Goal: Obtain resource: Download file/media

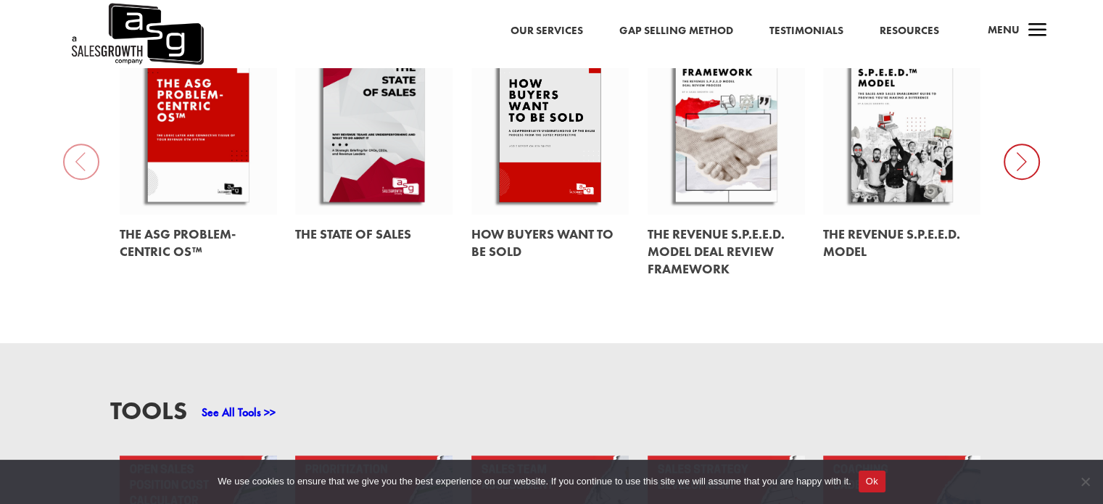
scroll to position [652, 0]
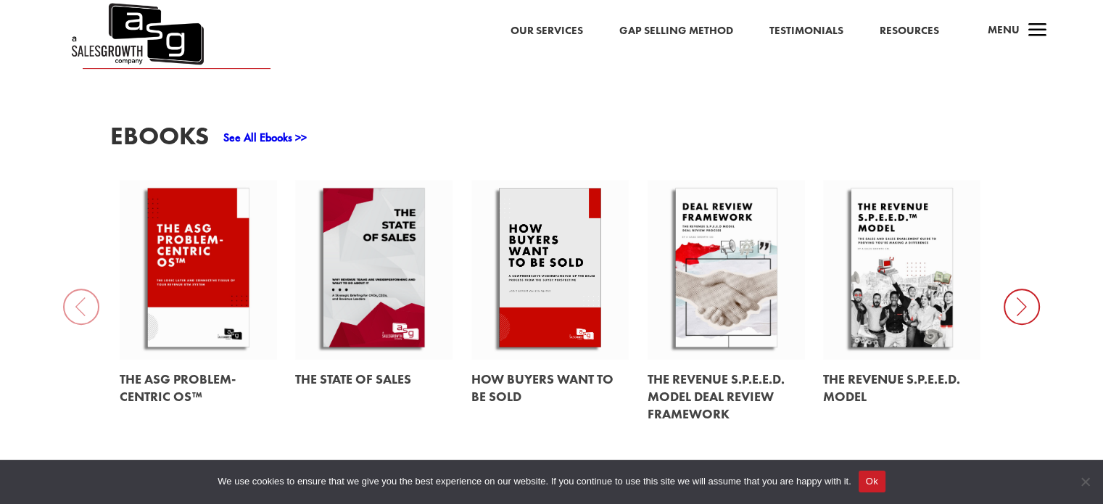
click at [294, 130] on link "See All Ebooks >>" at bounding box center [264, 137] width 83 height 15
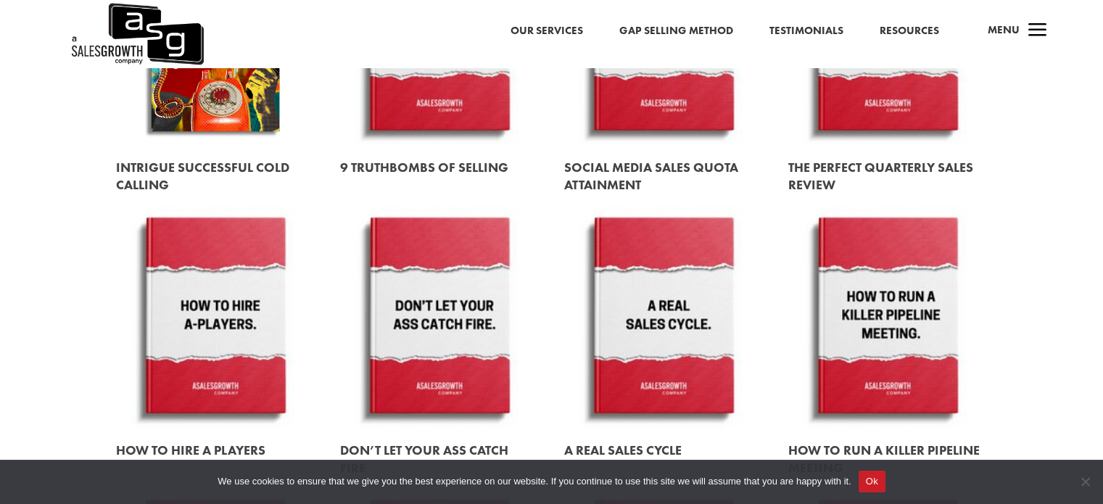
scroll to position [1087, 0]
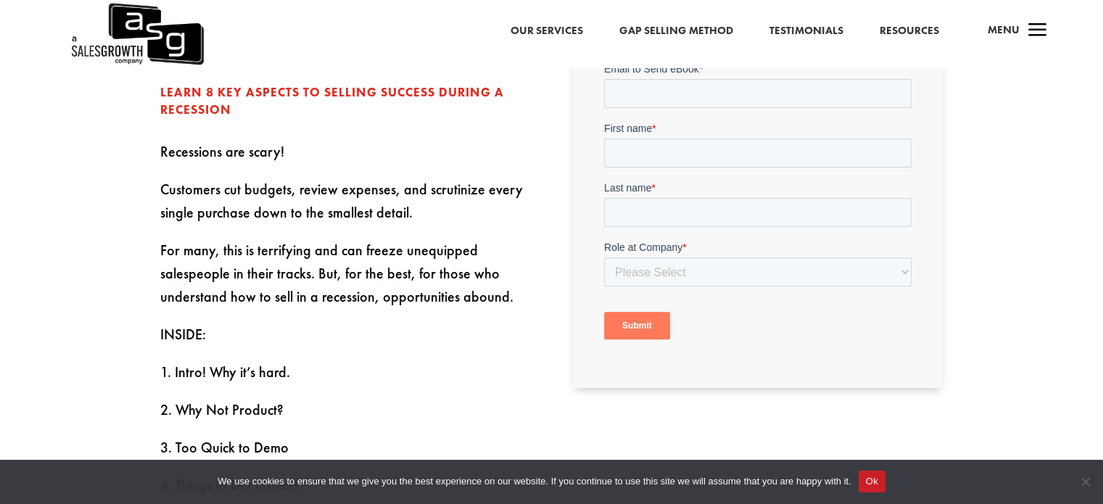
scroll to position [435, 0]
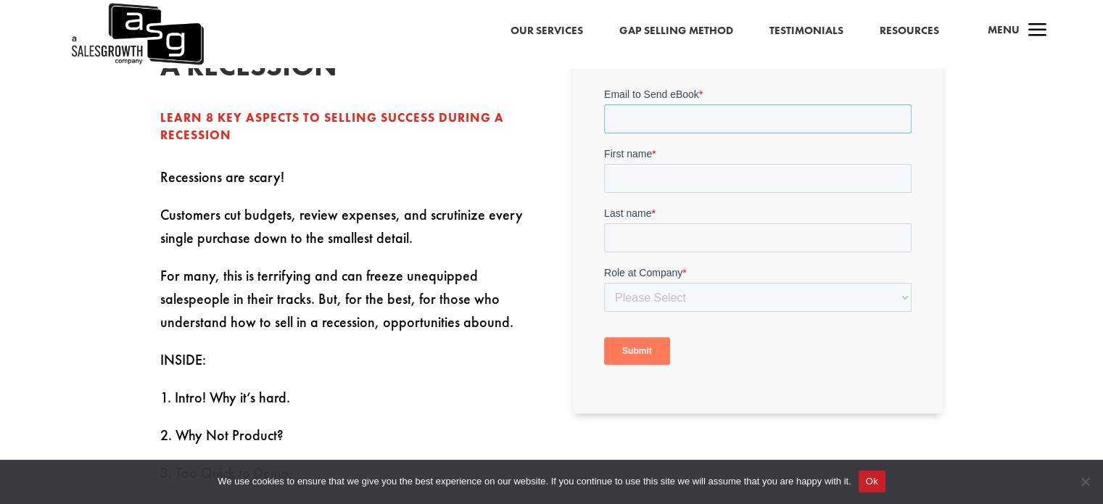
click at [706, 122] on input "Email to Send eBook *" at bounding box center [757, 118] width 307 height 29
type input "novalsmandala@gmail.com"
click at [695, 179] on input "First name *" at bounding box center [757, 178] width 307 height 29
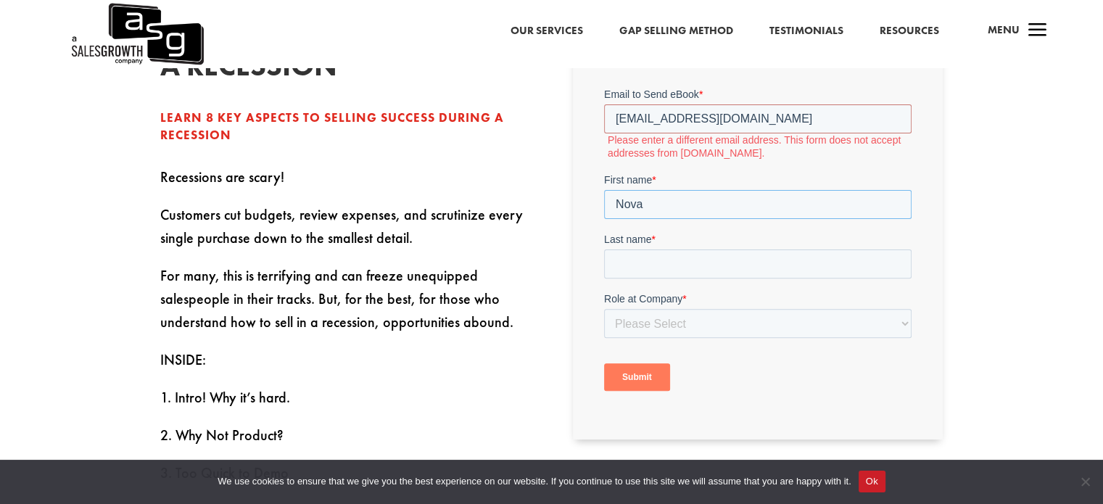
type input "Noval"
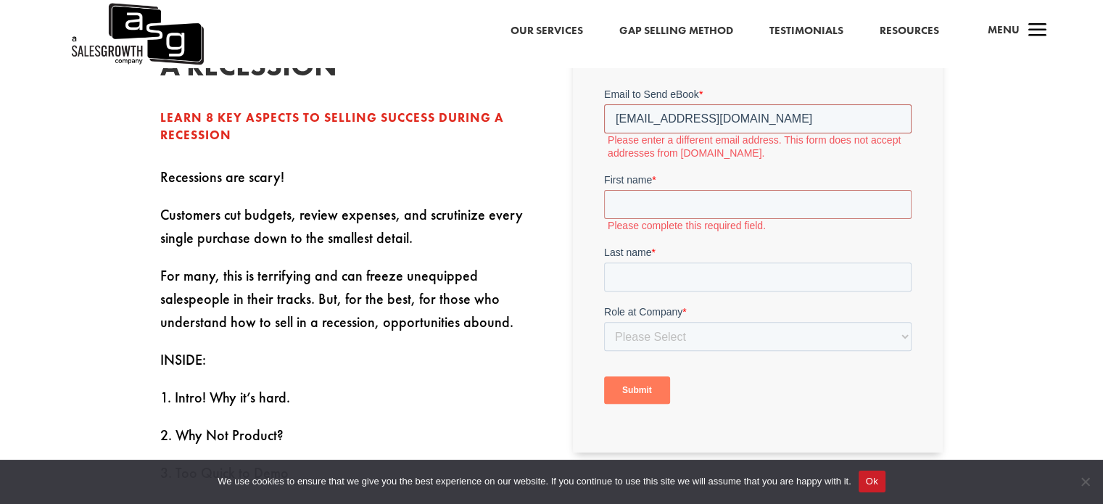
click at [692, 117] on input "novalsmandala@gmail.com" at bounding box center [757, 118] width 307 height 29
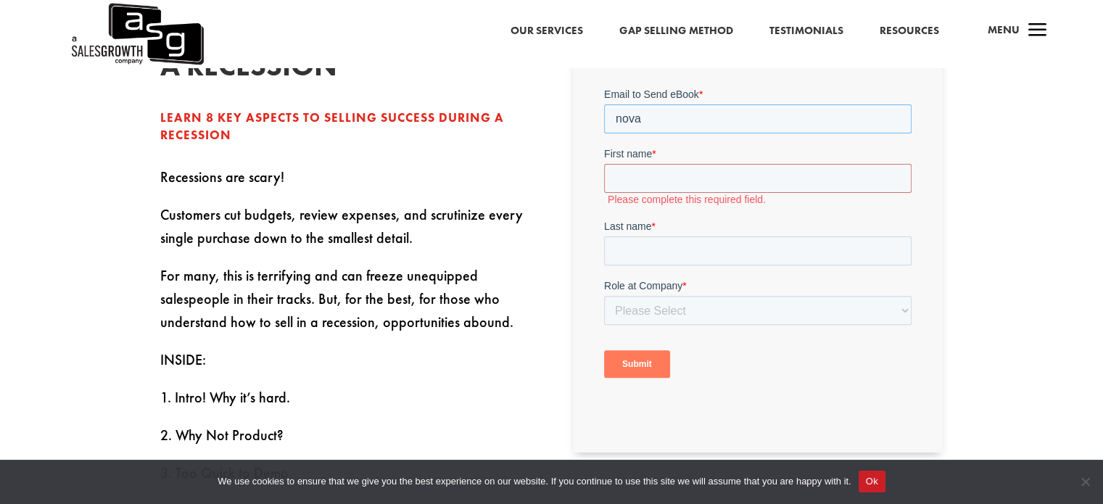
type input "novalsuryamandala@gmail.com"
type input "NOVAL"
type input "MANDALA"
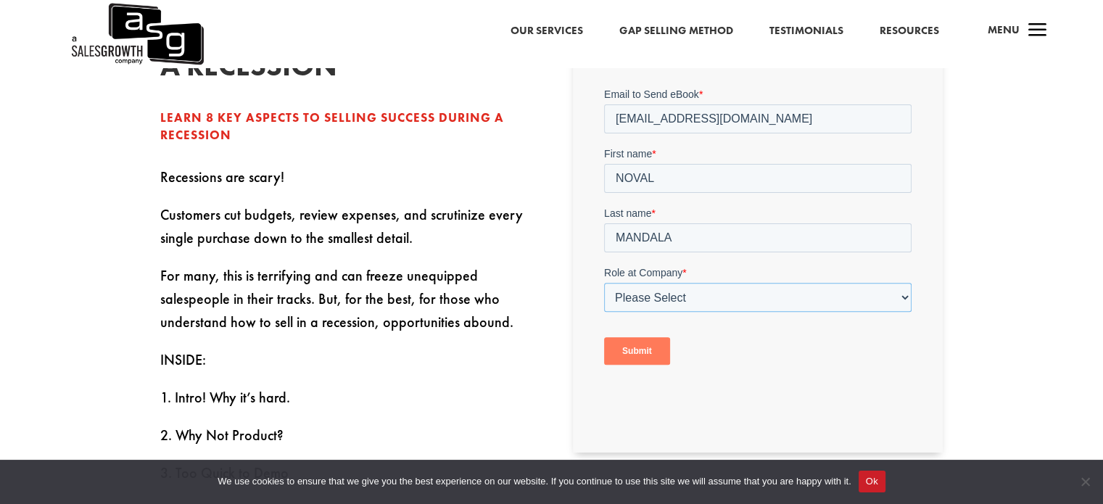
click at [714, 291] on select "Please Select C-Level (CRO, CSO, etc) Senior Leadership (VP of Sales, VP of Ena…" at bounding box center [757, 297] width 307 height 29
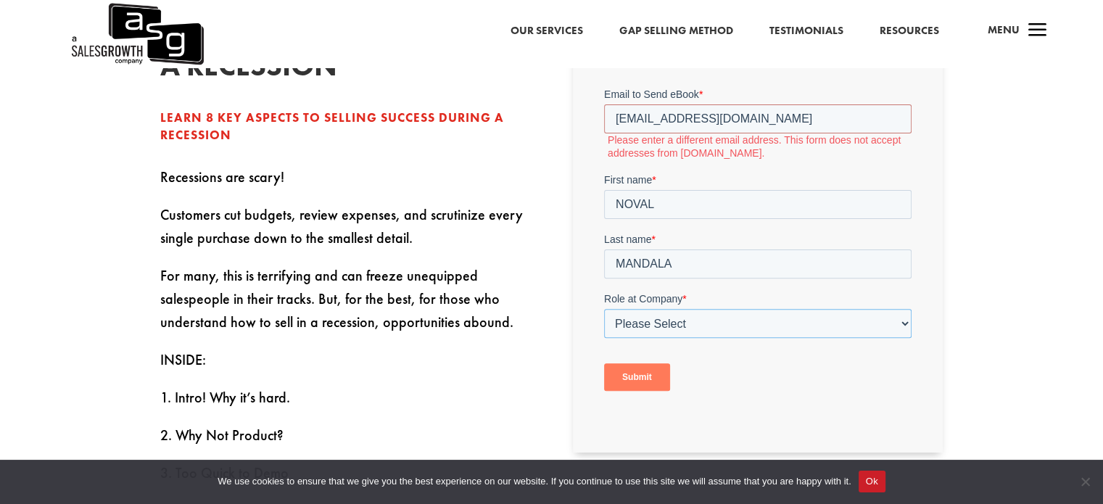
select select "Individual Contributor (AE, SDR, CSM, etc)"
click at [604, 309] on select "Please Select C-Level (CRO, CSO, etc) Senior Leadership (VP of Sales, VP of Ena…" at bounding box center [757, 323] width 307 height 29
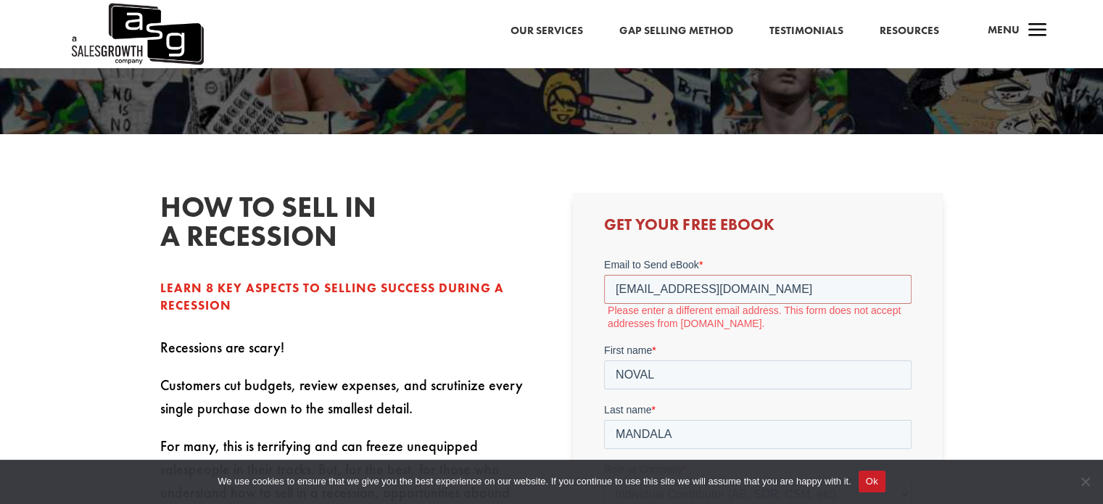
scroll to position [290, 0]
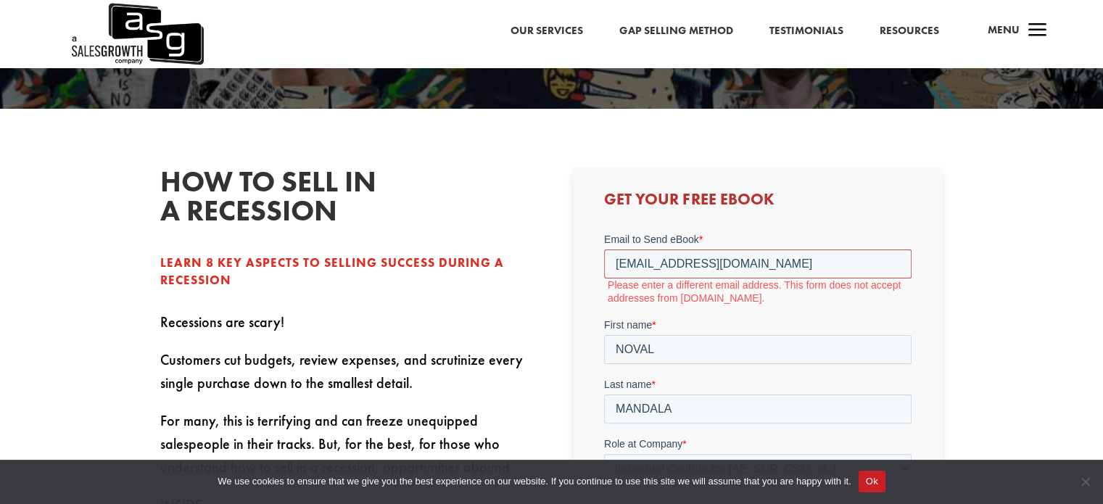
click at [727, 270] on input "novalsuryamandala@gmail.com" at bounding box center [757, 263] width 307 height 29
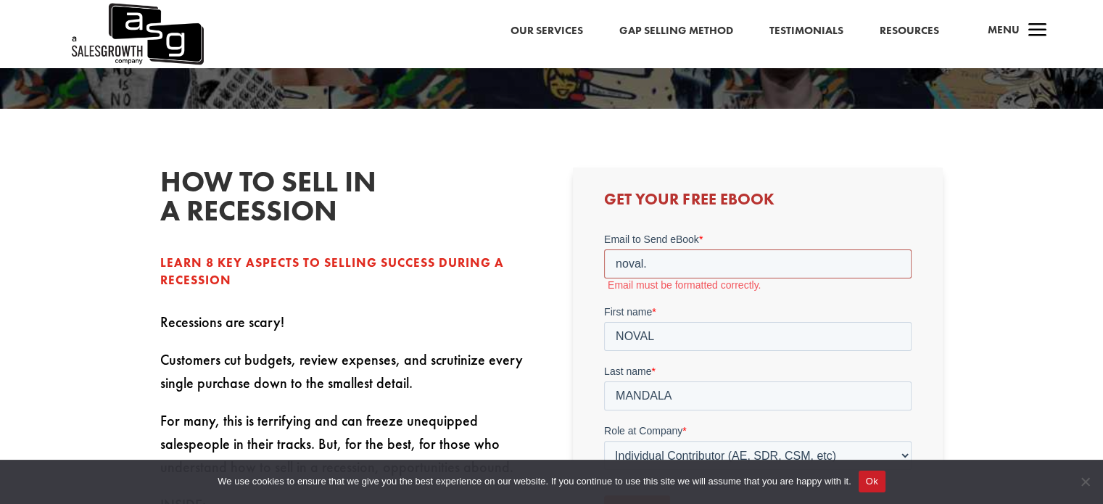
type input "noval.mandala@halloindonesiateknologi.co.id"
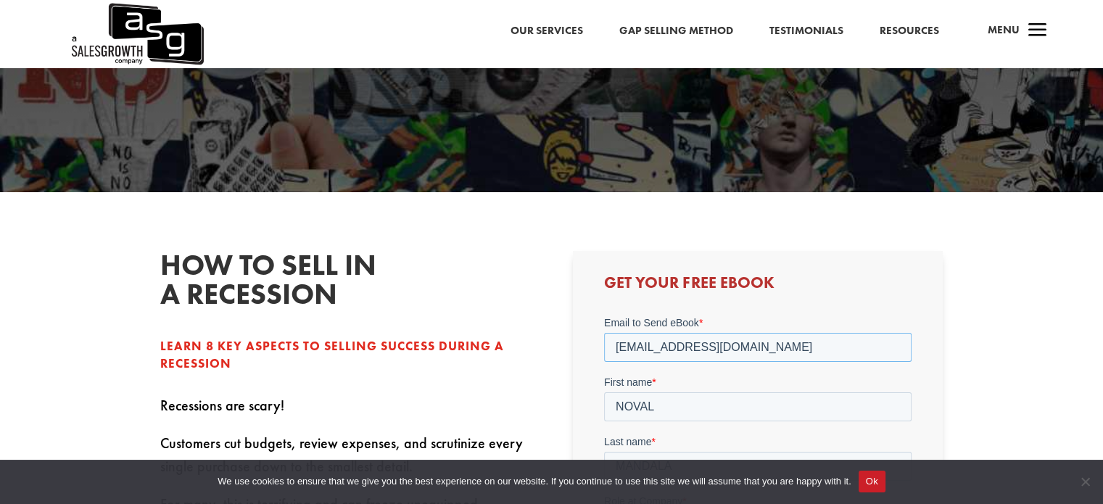
scroll to position [435, 0]
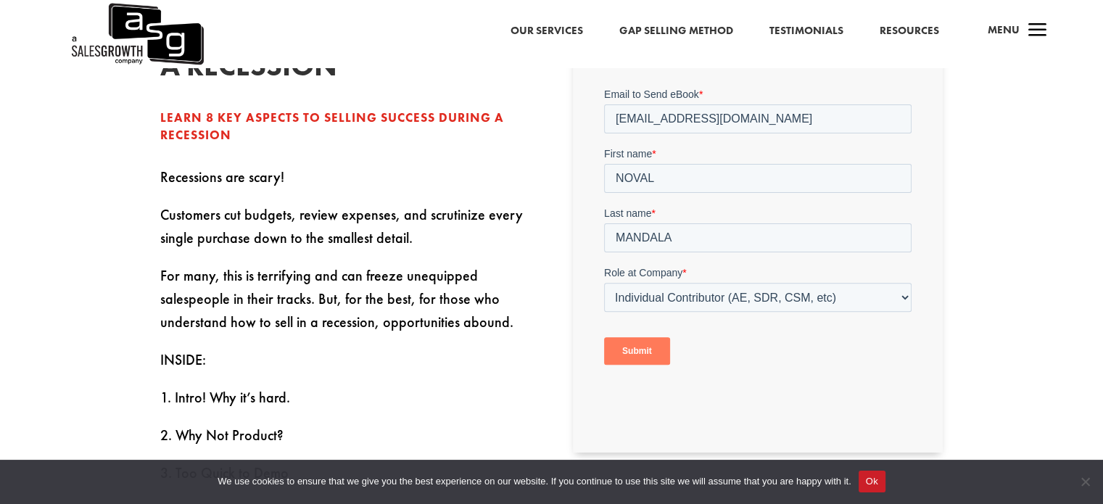
click at [659, 347] on input "Submit" at bounding box center [637, 351] width 66 height 28
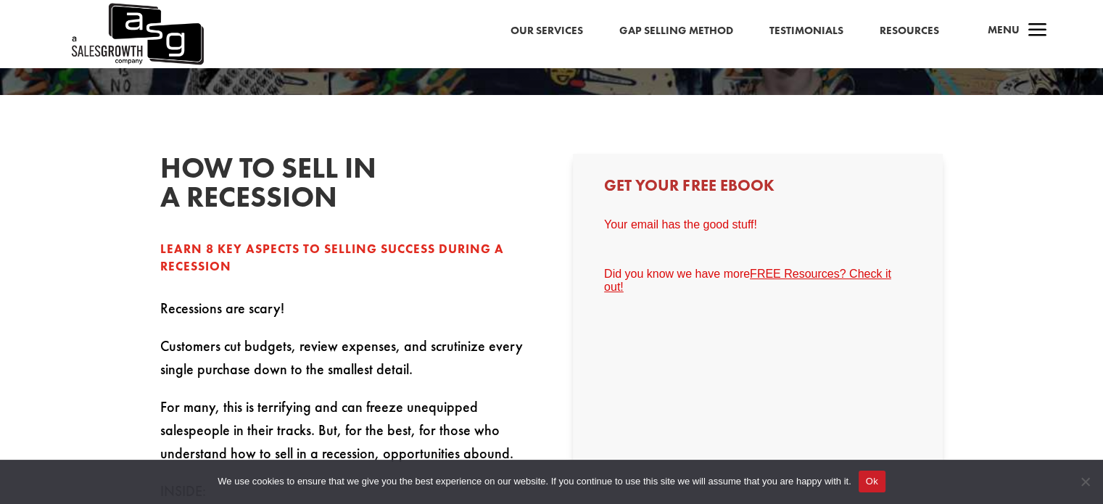
scroll to position [290, 0]
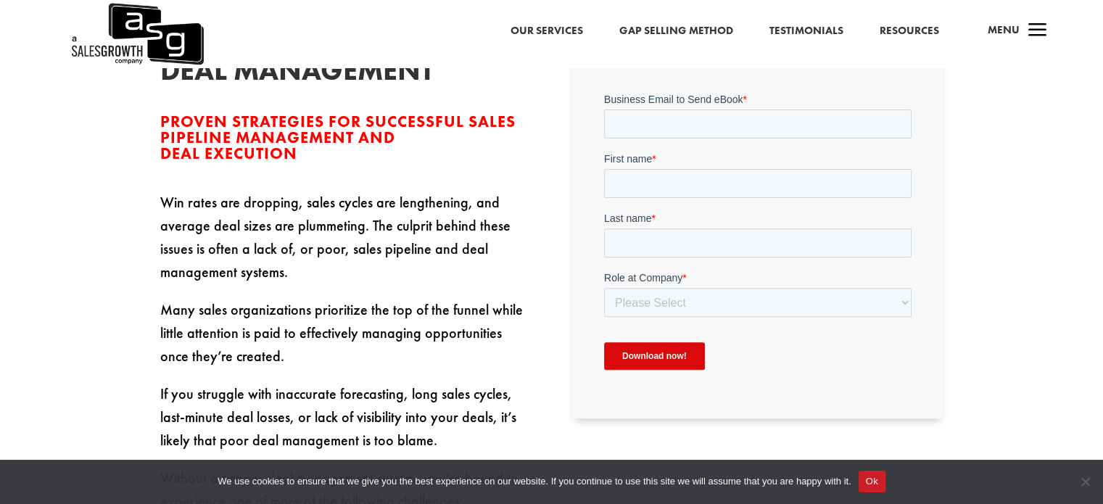
scroll to position [435, 0]
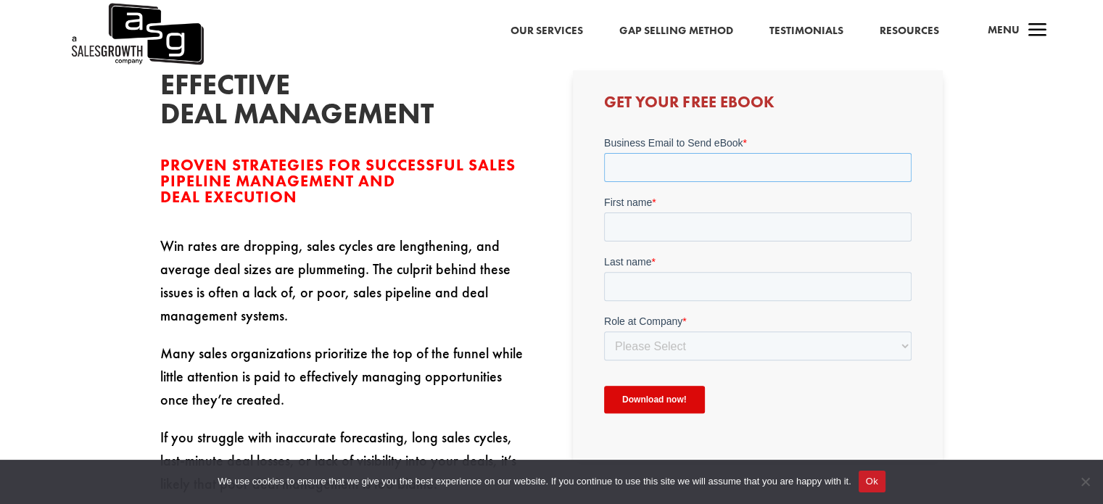
click at [642, 159] on input "Business Email to Send eBook *" at bounding box center [757, 166] width 307 height 29
click at [624, 162] on input "Business Email to Send eBook *" at bounding box center [757, 166] width 307 height 29
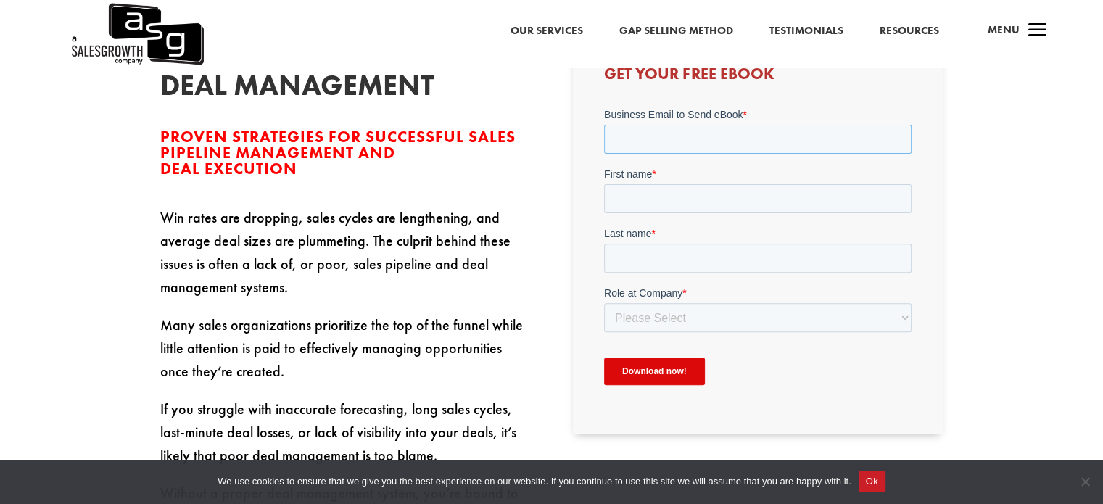
scroll to position [652, 0]
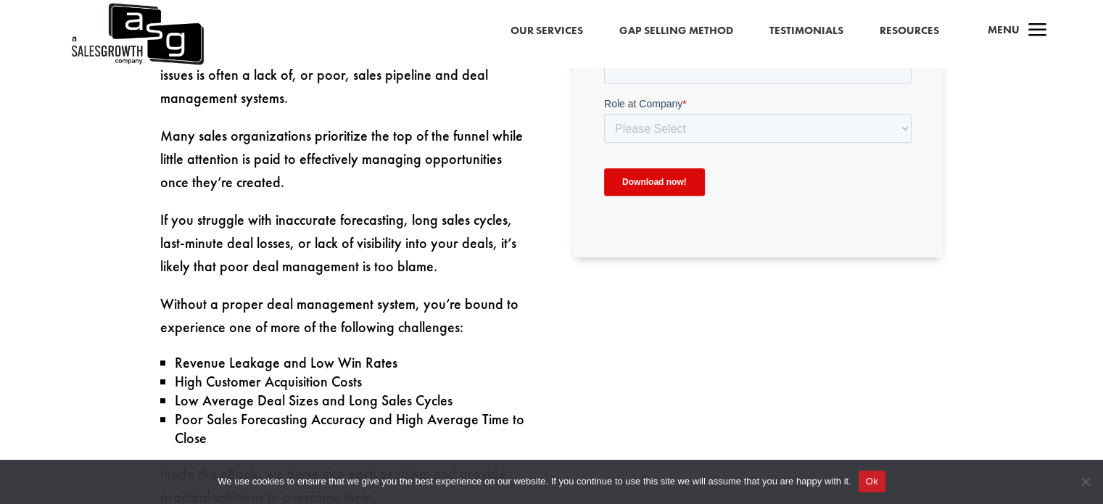
click at [336, 183] on p "Many sales organizations prioritize the top of the funnel while little attentio…" at bounding box center [345, 166] width 370 height 84
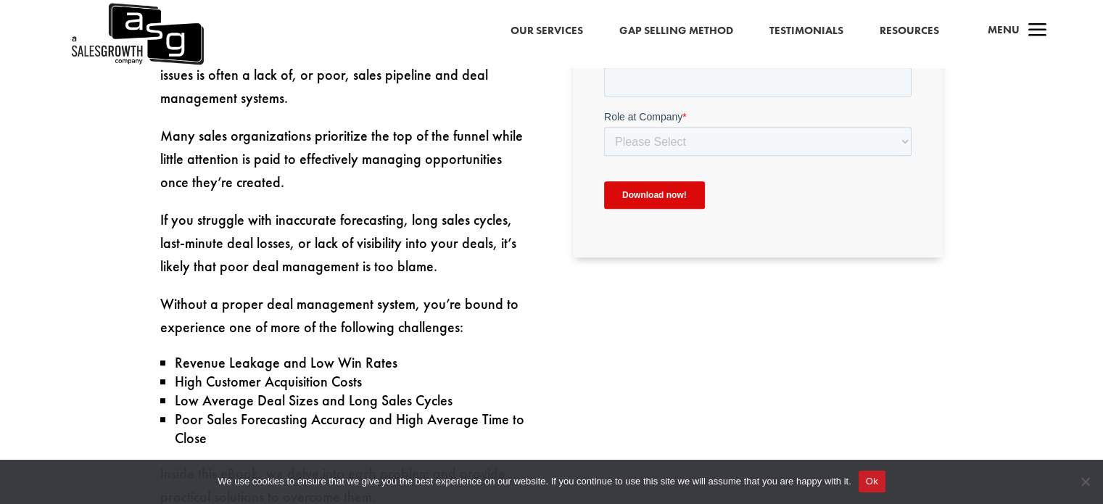
scroll to position [725, 0]
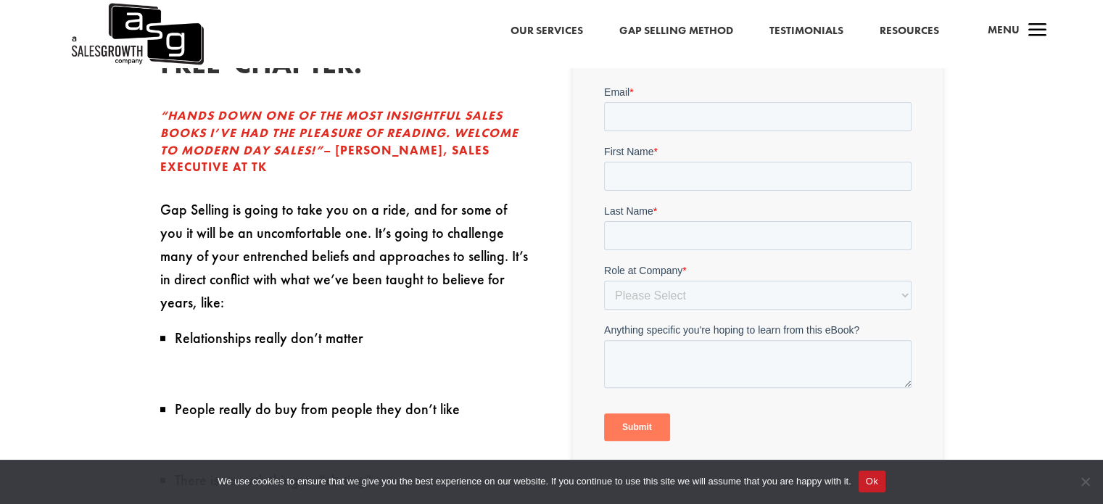
scroll to position [362, 0]
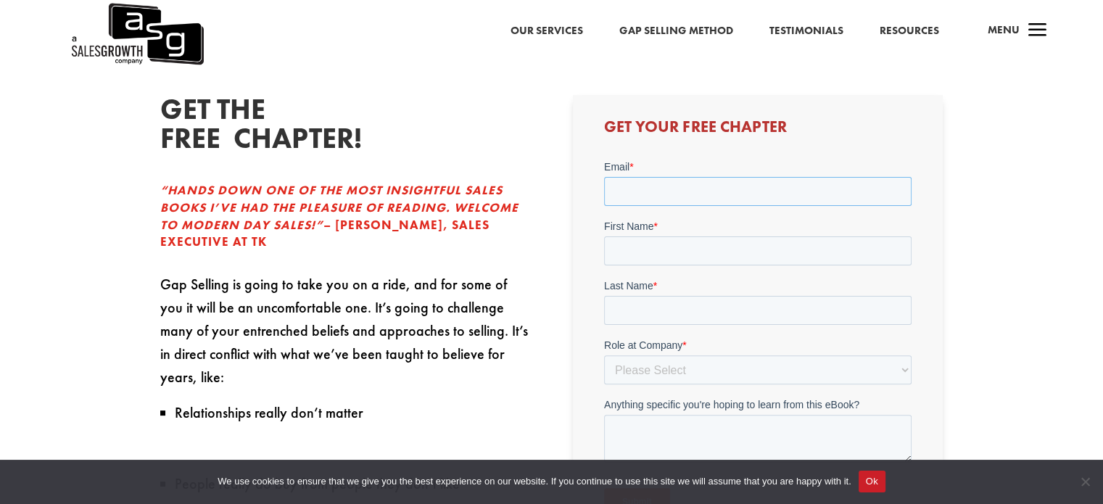
click at [727, 179] on input "Email *" at bounding box center [757, 191] width 307 height 29
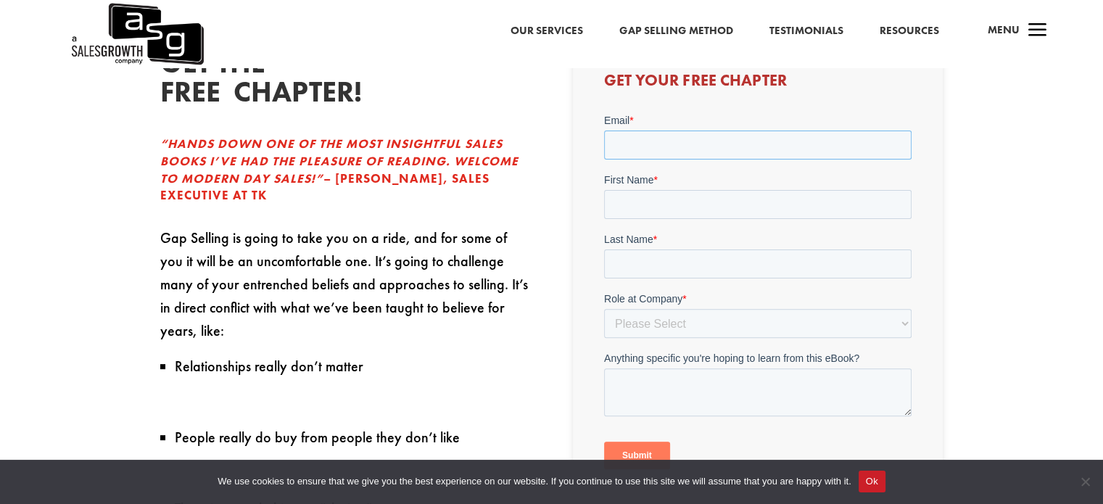
scroll to position [435, 0]
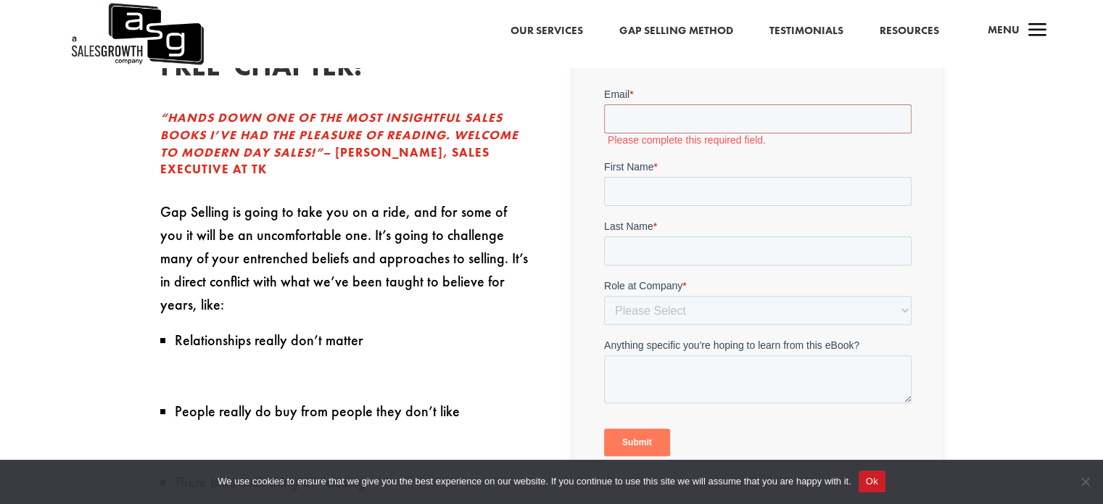
click at [442, 197] on div "GET THE FREE CHAPTER! “HANDS DOWN ONE OF THE MOST INSIGHTFUL SALES BOOKS I’VE H…" at bounding box center [345, 434] width 370 height 824
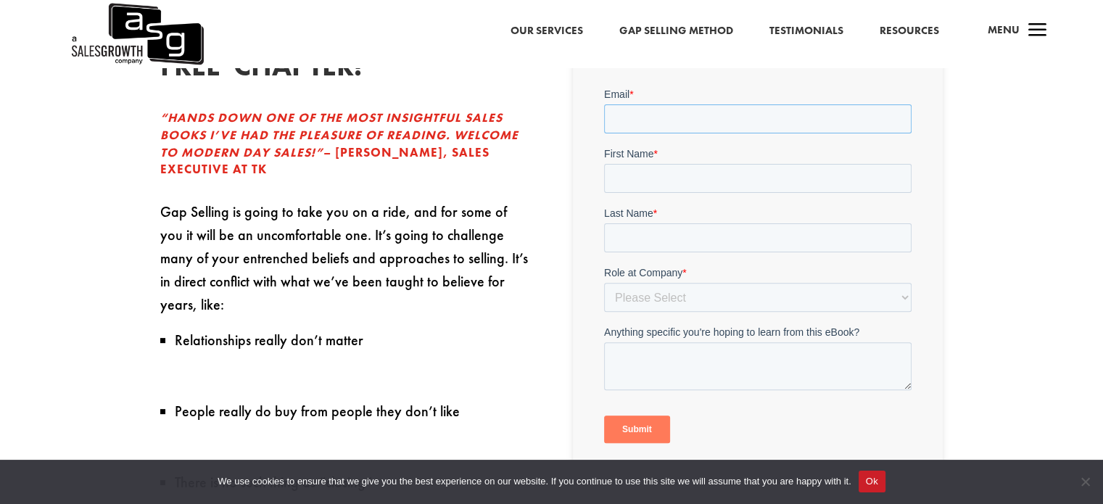
click at [658, 106] on input "Email *" at bounding box center [757, 118] width 307 height 29
click at [651, 115] on input "Email *" at bounding box center [757, 118] width 307 height 29
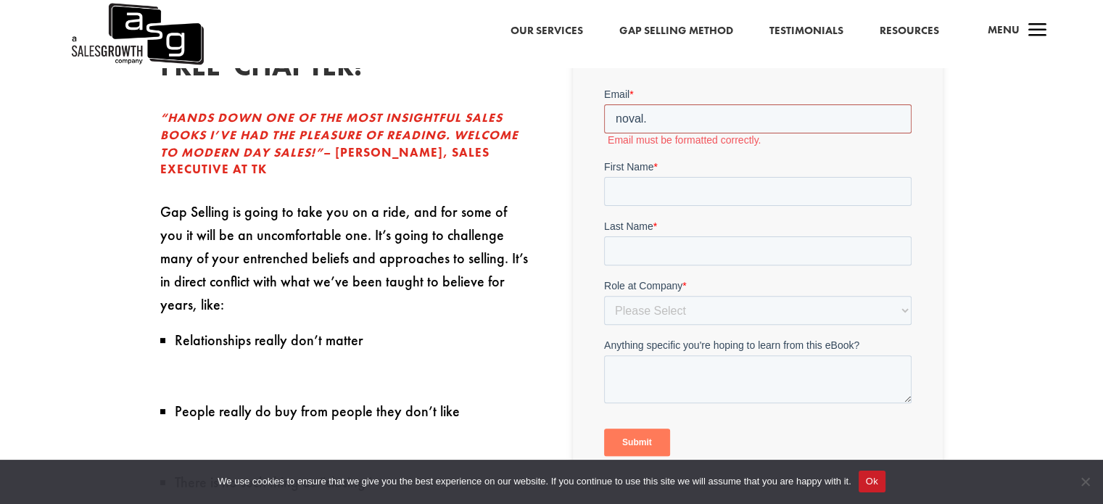
scroll to position [362, 0]
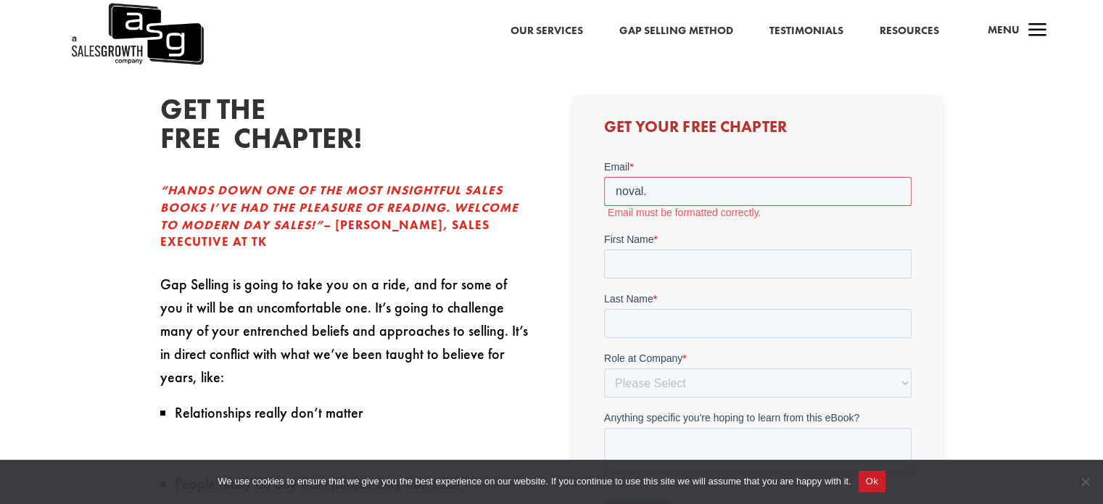
type input "[EMAIL_ADDRESS][DOMAIN_NAME]"
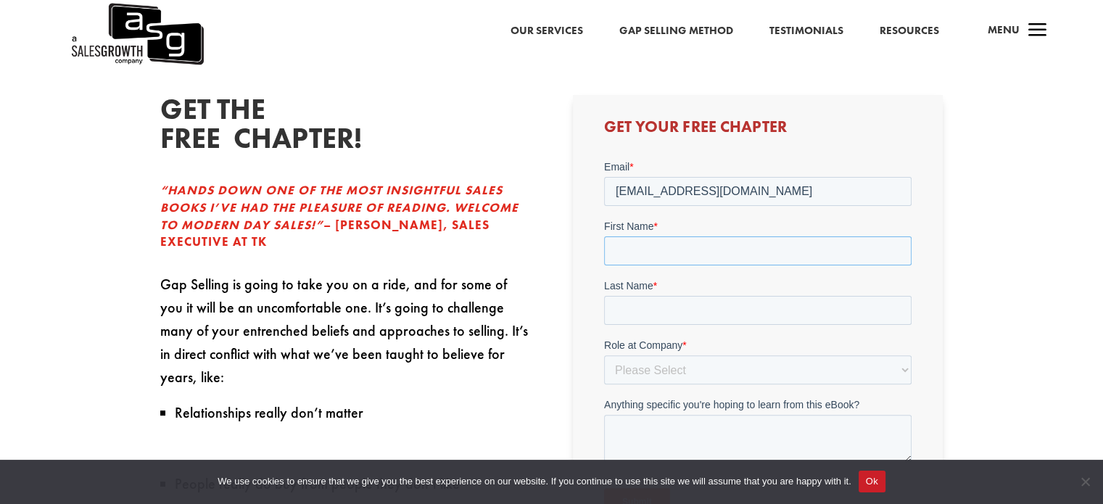
click at [671, 248] on input "First Name *" at bounding box center [757, 250] width 307 height 29
type input "NOVAL"
type input "MANDALA"
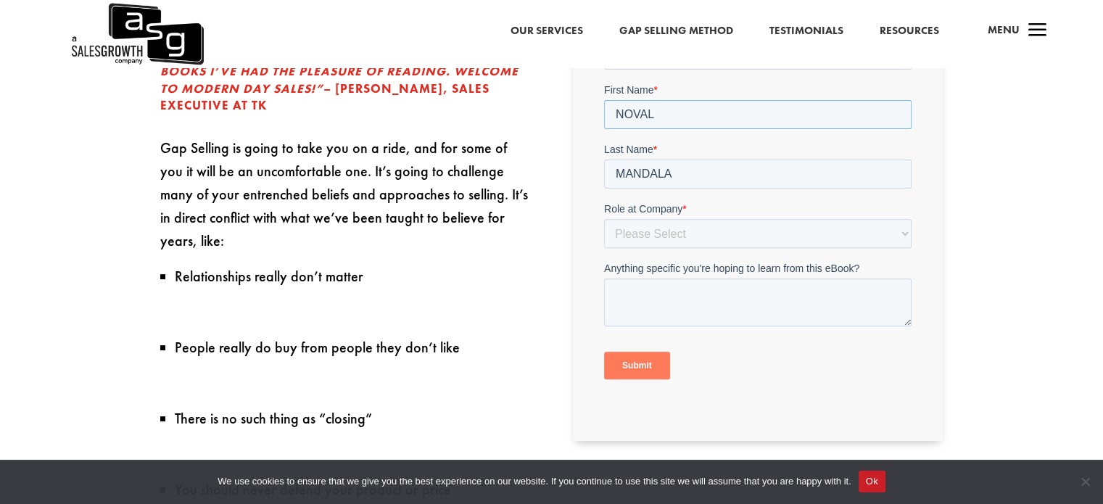
scroll to position [507, 0]
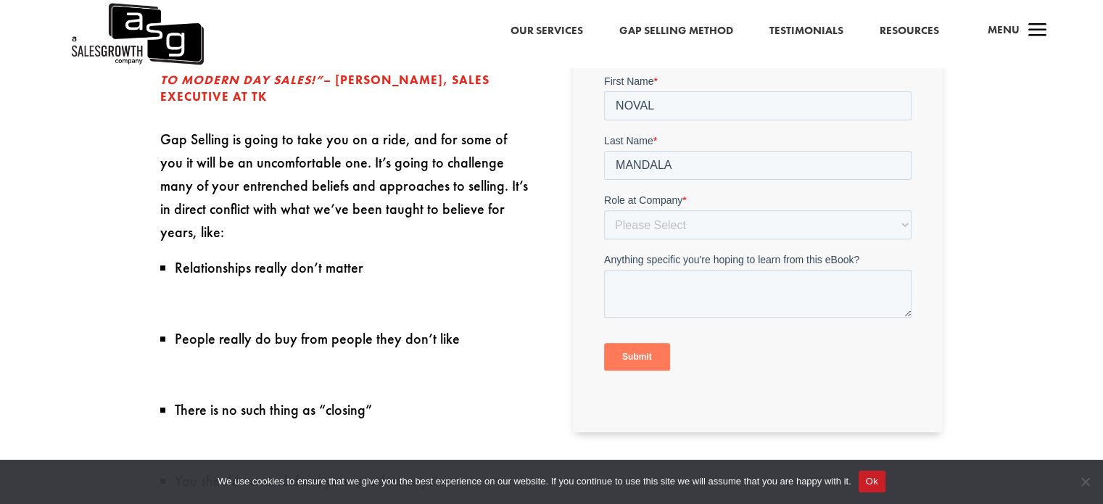
click at [697, 207] on label "Role at Company *" at bounding box center [757, 200] width 307 height 14
click at [697, 210] on select "Please Select C-Level (CRO, CSO, etc) Senior Leadership (VP of Sales, VP of Ena…" at bounding box center [757, 224] width 307 height 29
click at [695, 216] on select "Please Select C-Level (CRO, CSO, etc) Senior Leadership (VP of Sales, VP of Ena…" at bounding box center [757, 224] width 307 height 29
select select "Individual Contributor (AE, SDR, CSM, etc)"
click at [604, 210] on select "Please Select C-Level (CRO, CSO, etc) Senior Leadership (VP of Sales, VP of Ena…" at bounding box center [757, 224] width 307 height 29
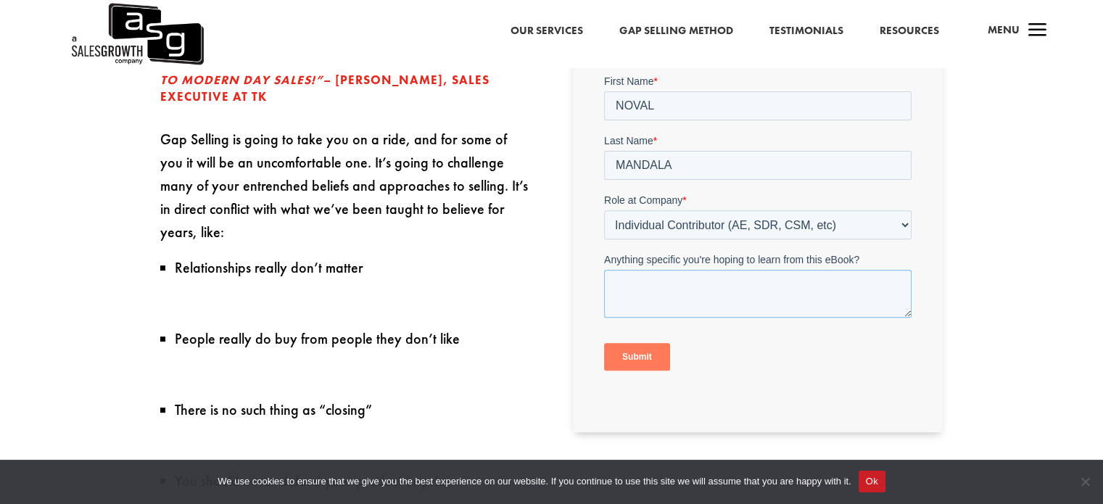
click at [679, 292] on textarea "Anything specific you're hoping to learn from this eBook?" at bounding box center [757, 294] width 307 height 48
type textarea "Get more insight about customer"
click at [661, 349] on input "Submit" at bounding box center [637, 357] width 66 height 28
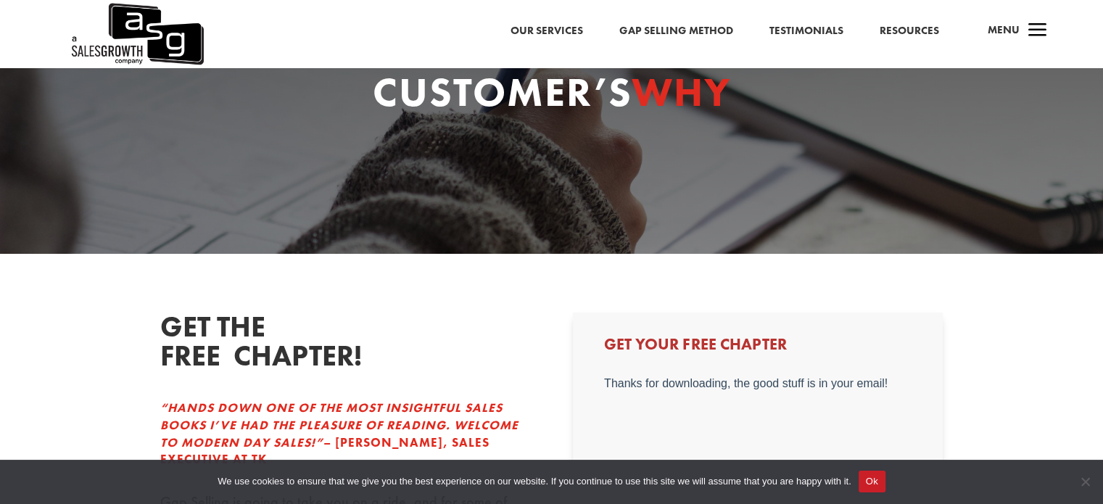
scroll to position [145, 0]
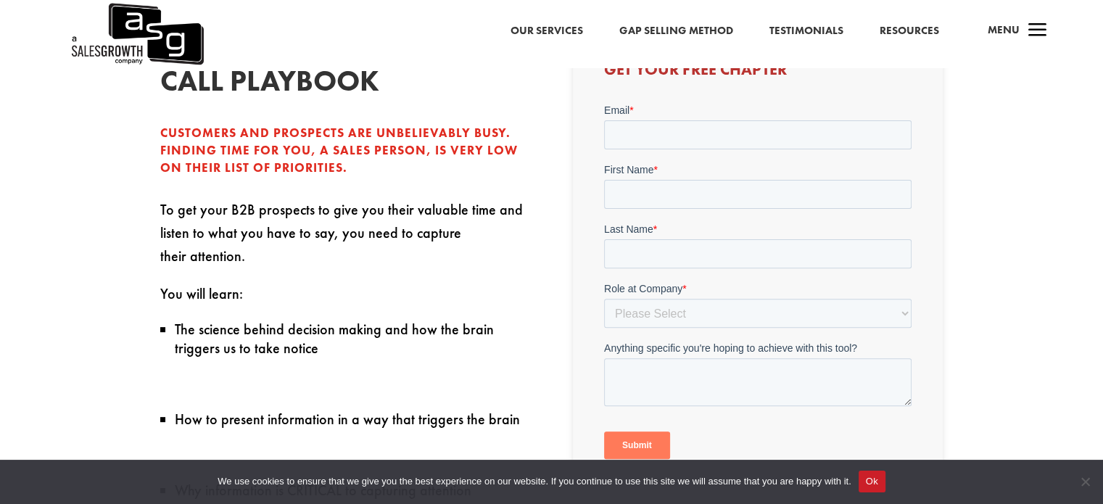
scroll to position [362, 0]
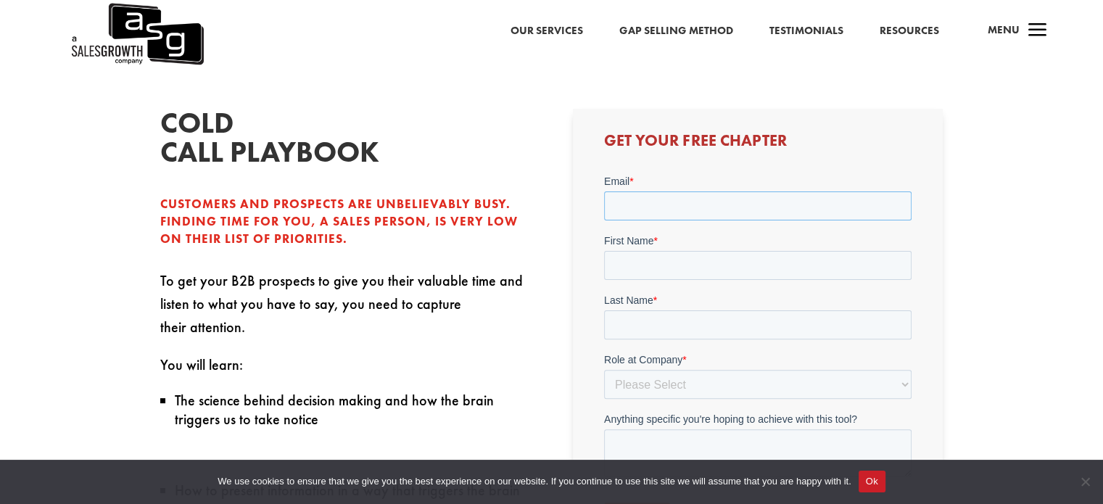
click at [630, 200] on input "Email *" at bounding box center [757, 205] width 307 height 29
click at [671, 209] on input "Email *" at bounding box center [757, 205] width 307 height 29
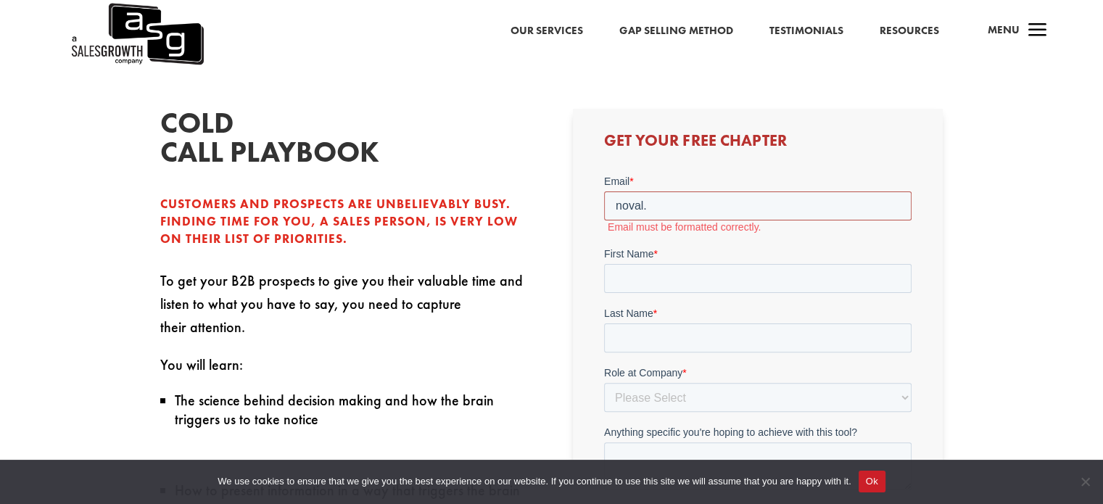
type input "[EMAIL_ADDRESS][DOMAIN_NAME]"
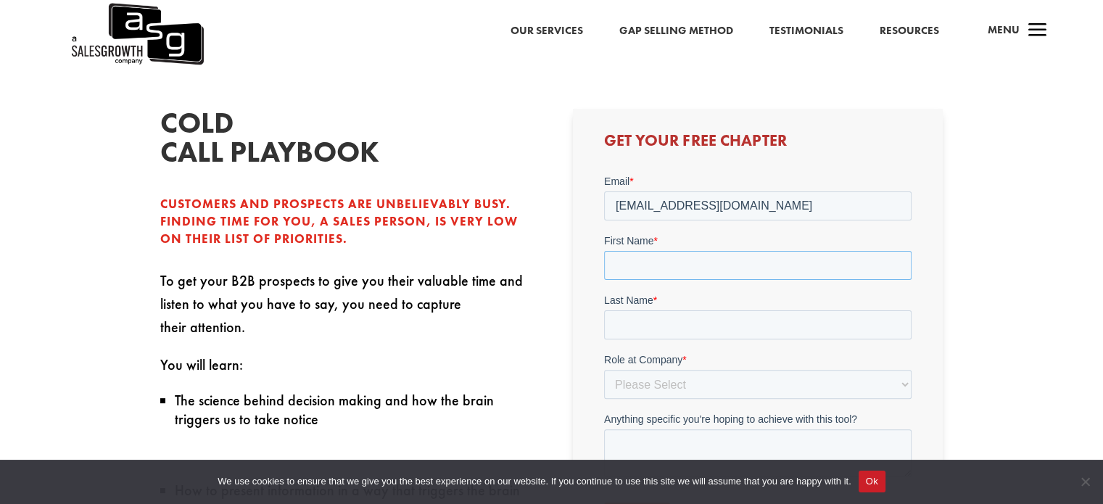
click at [701, 257] on input "First Name *" at bounding box center [757, 264] width 307 height 29
type input "NOVAL"
type input "MANDALA"
click at [676, 372] on select "Please Select C-Level (CRO, CSO, etc) Senior Leadership (VP of Sales, VP of Ena…" at bounding box center [757, 383] width 307 height 29
select select "Individual Contributor (AE, SDR, CSM, etc)"
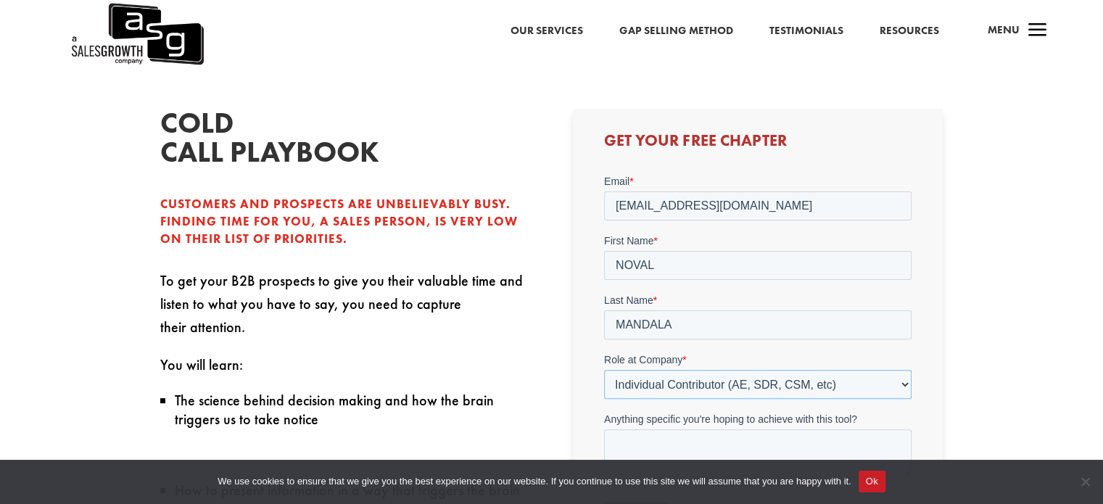
click at [604, 369] on select "Please Select C-Level (CRO, CSO, etc) Senior Leadership (VP of Sales, VP of Ena…" at bounding box center [757, 383] width 307 height 29
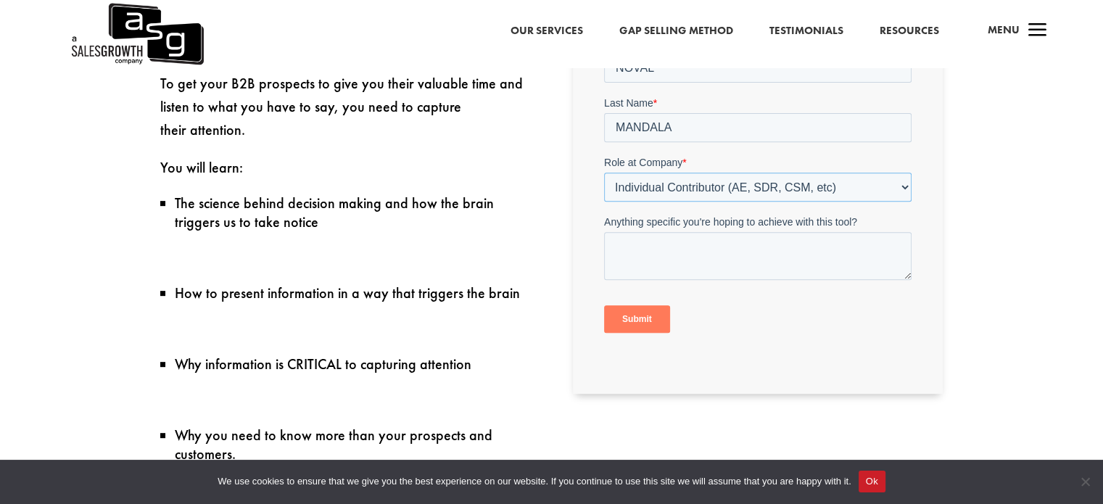
scroll to position [580, 0]
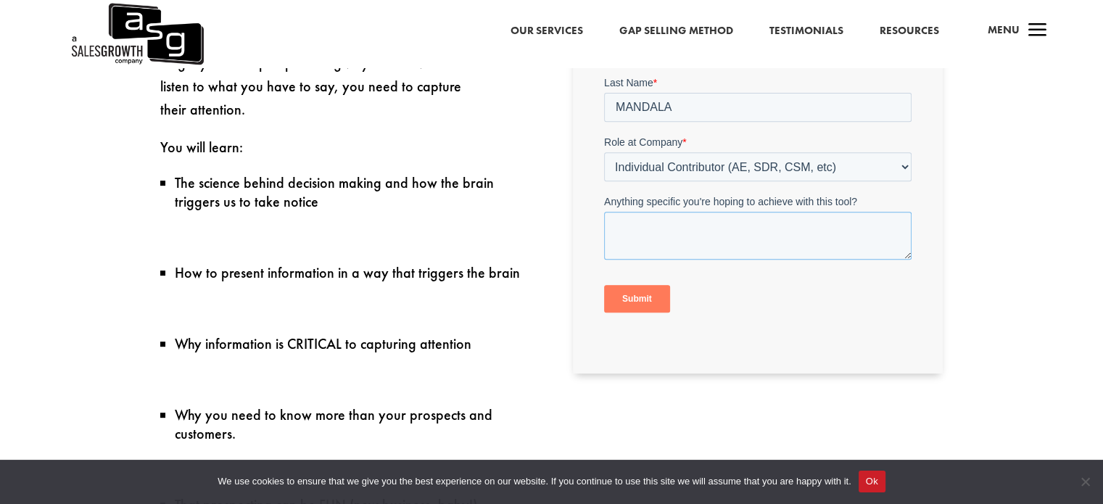
click at [667, 231] on textarea "Anything specific you're hoping to achieve with this tool?" at bounding box center [757, 236] width 307 height 48
type textarea "starting to cold calling"
click at [608, 300] on input "Submit" at bounding box center [637, 299] width 66 height 28
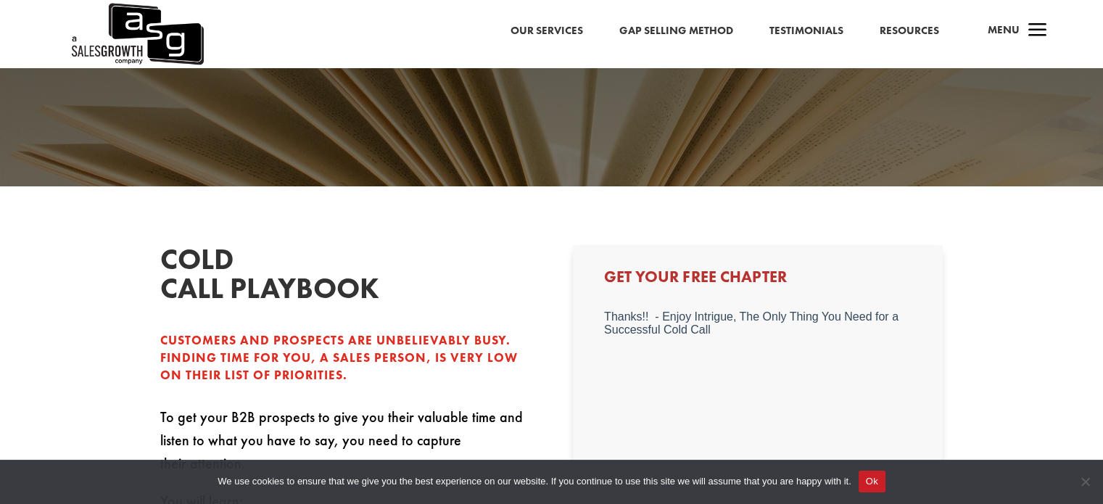
scroll to position [274, 0]
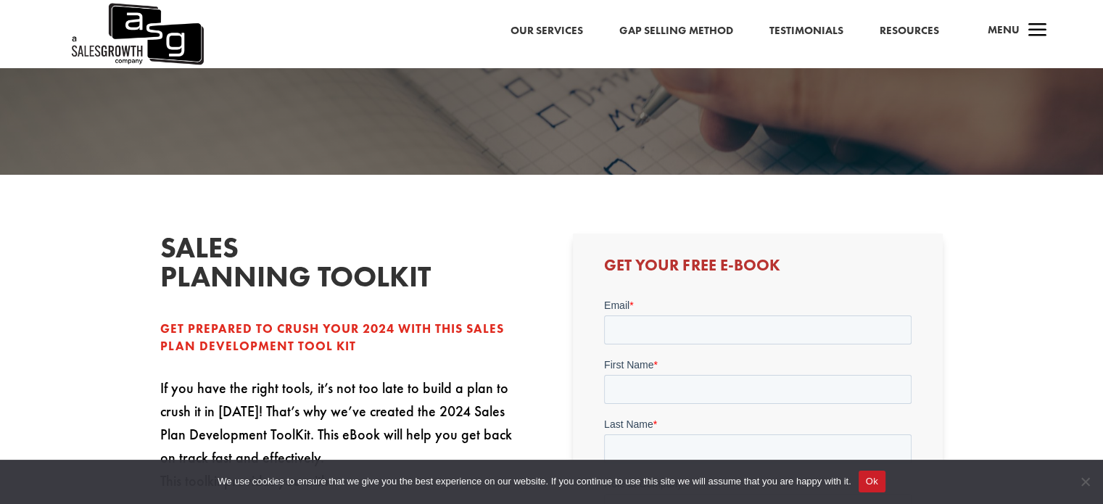
scroll to position [435, 0]
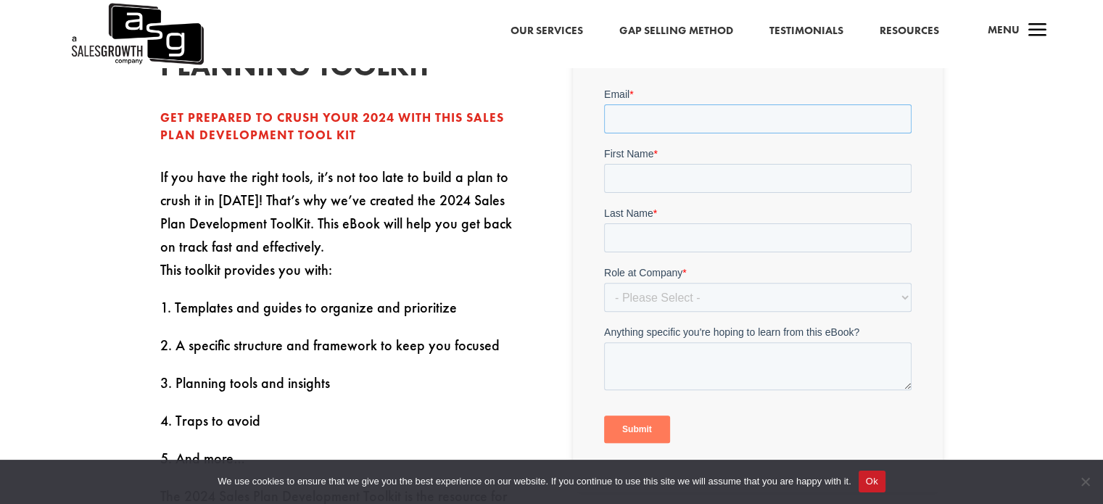
click at [692, 113] on input "Email *" at bounding box center [757, 118] width 307 height 29
click at [666, 120] on input "Email *" at bounding box center [757, 118] width 307 height 29
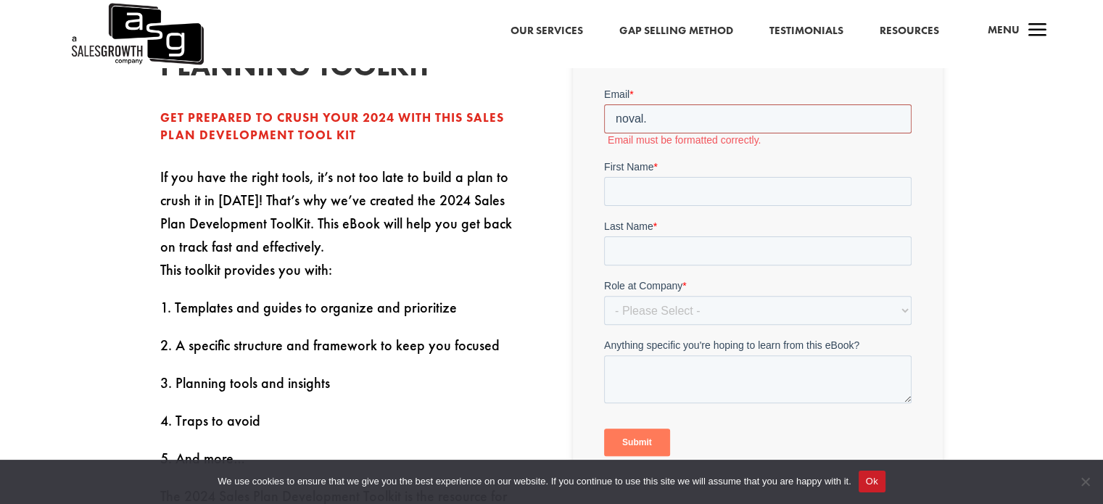
type input "[EMAIL_ADDRESS][DOMAIN_NAME]"
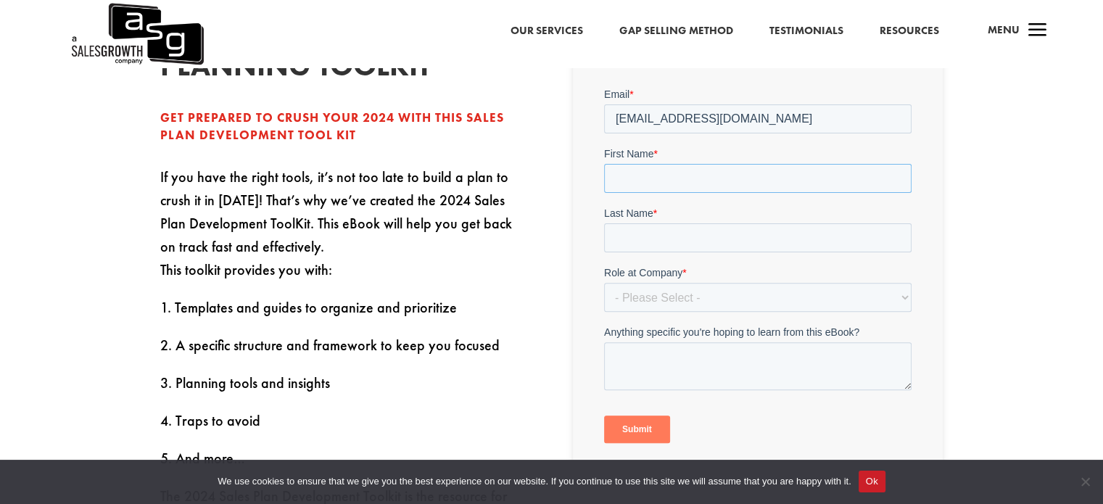
click at [702, 183] on input "First Name *" at bounding box center [757, 178] width 307 height 29
type input "NOVAL"
type input "MANDALA"
click at [686, 290] on select "- Please Select - C-Level (CRO, CSO, etc) Senior Leadership (VP of Sales, VP of…" at bounding box center [757, 297] width 307 height 29
select select "Individual Contributor (AE, SDR, CSM, etc)"
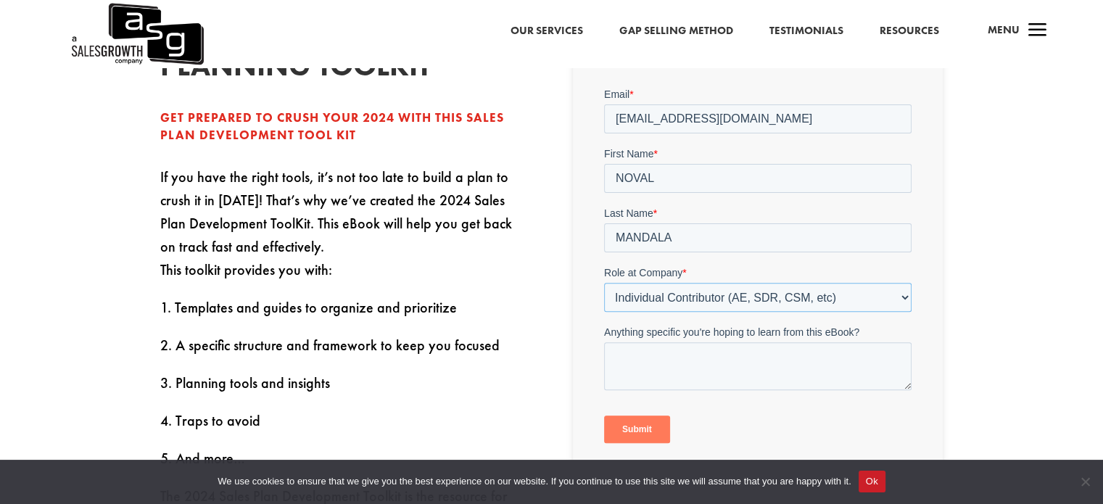
click at [604, 283] on select "- Please Select - C-Level (CRO, CSO, etc) Senior Leadership (VP of Sales, VP of…" at bounding box center [757, 297] width 307 height 29
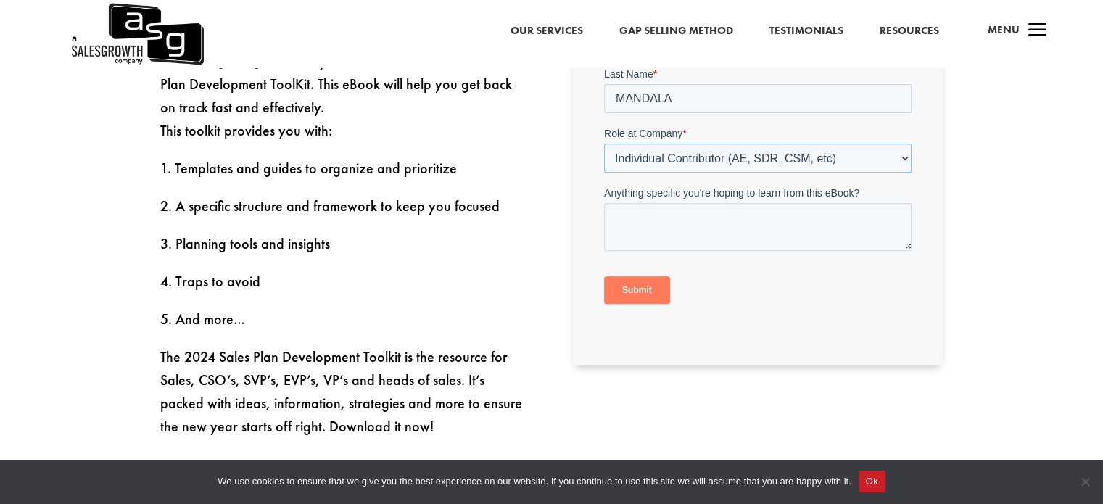
scroll to position [580, 0]
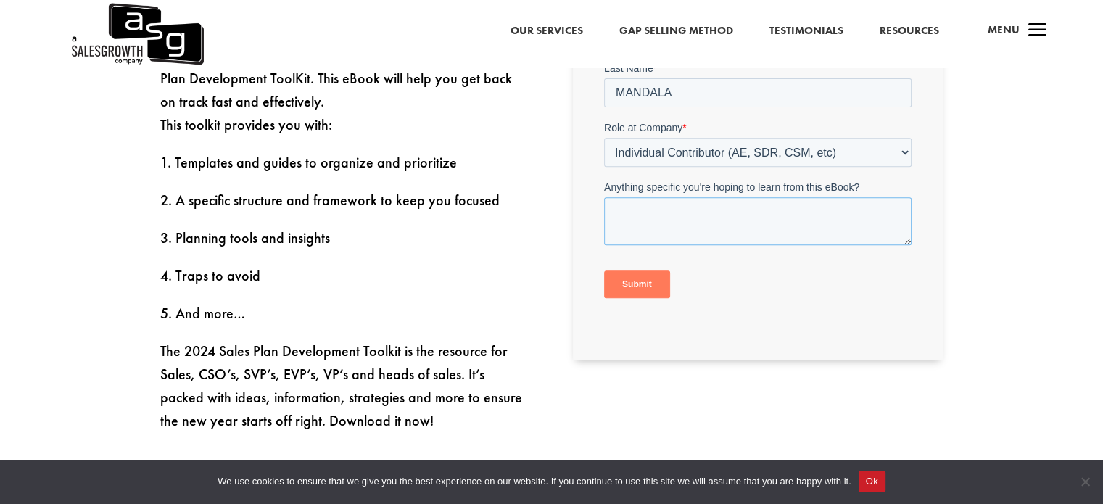
click at [642, 220] on textarea "Anything specific you're hoping to learn from this eBook?" at bounding box center [757, 222] width 307 height 48
type textarea "How"
type textarea "how kwonwing & more oraginze about sales"
click at [639, 292] on input "Submit" at bounding box center [637, 285] width 66 height 28
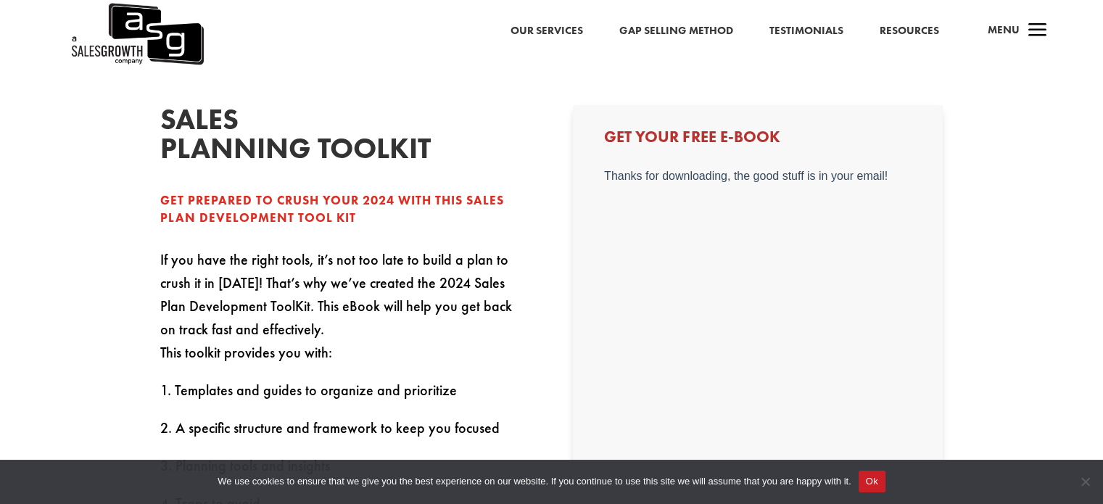
scroll to position [290, 0]
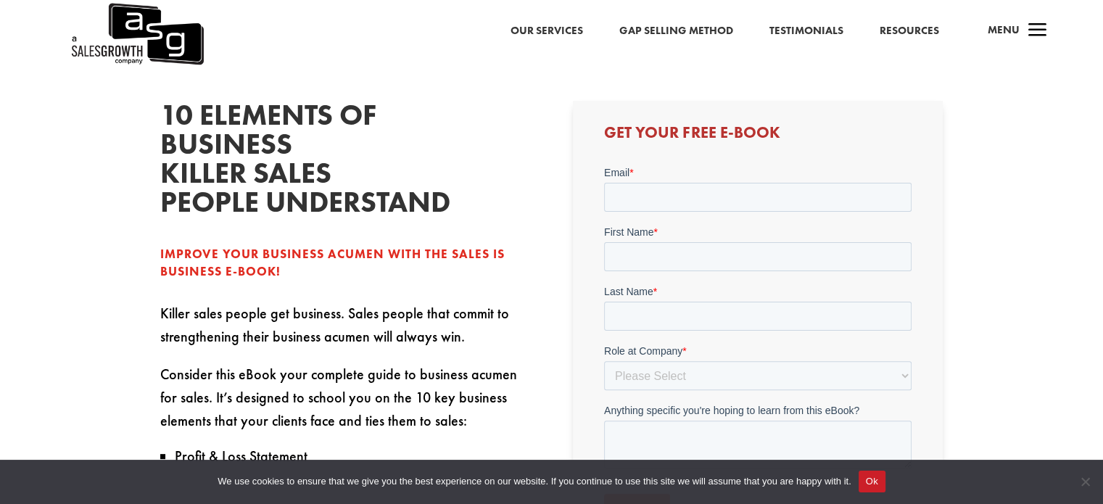
scroll to position [435, 0]
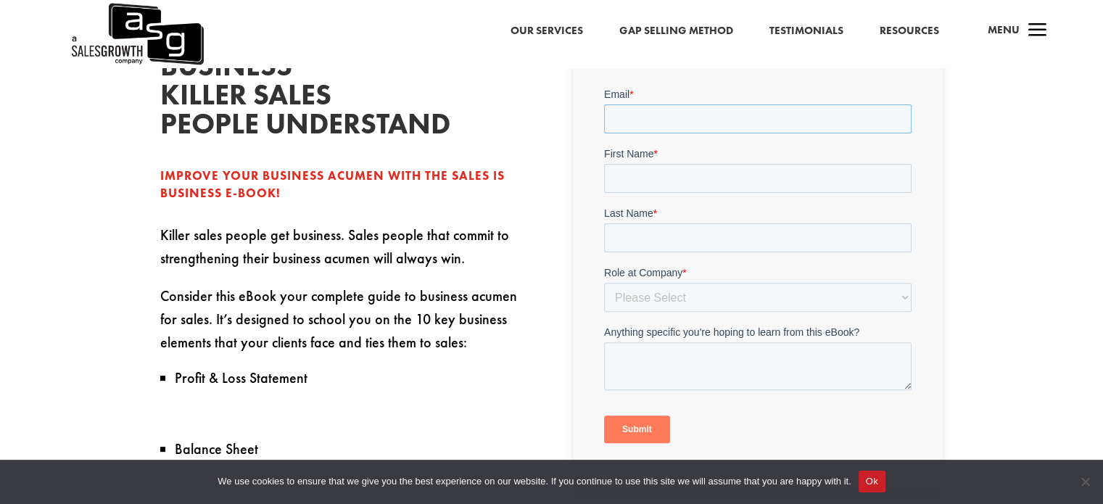
click at [625, 123] on input "Email *" at bounding box center [757, 118] width 307 height 29
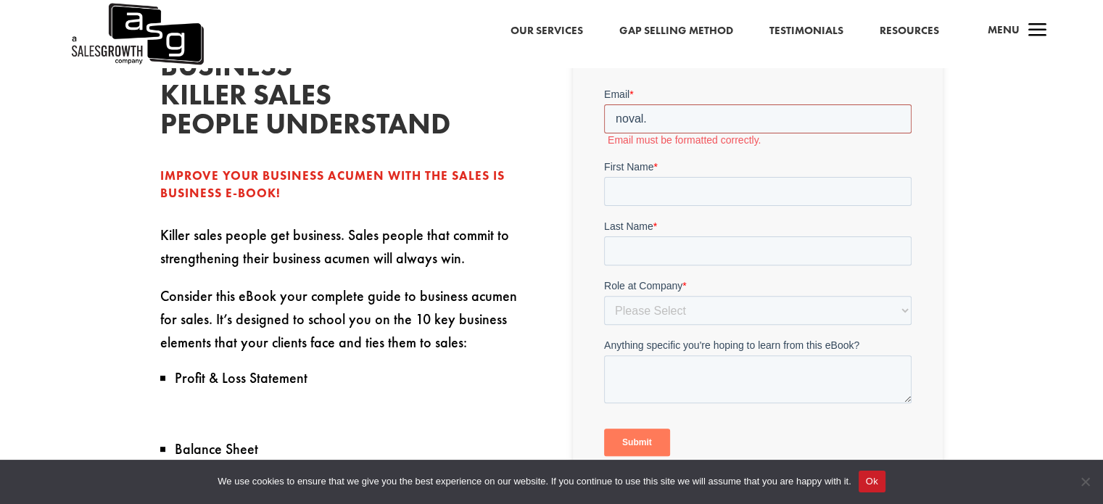
type input "[EMAIL_ADDRESS][DOMAIN_NAME]"
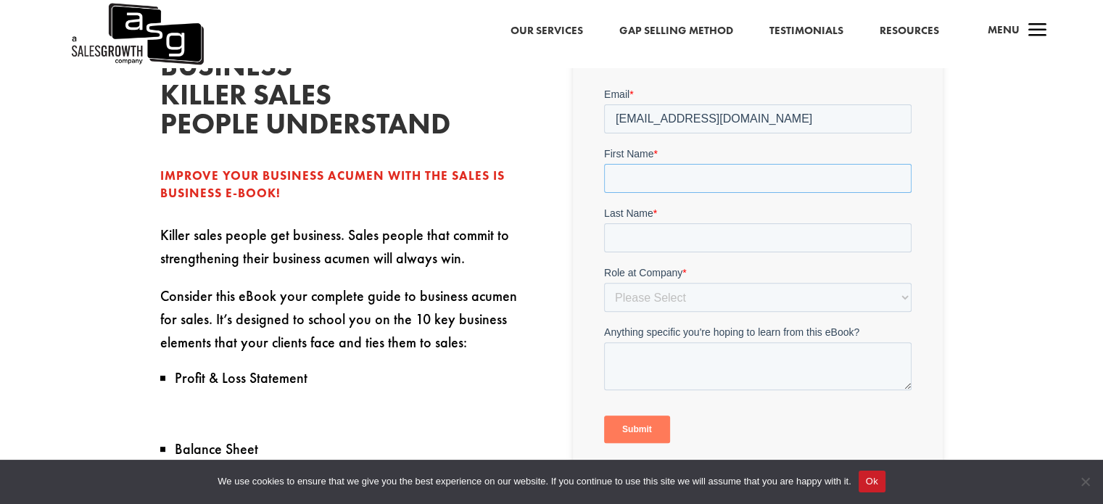
click at [696, 187] on input "First Name *" at bounding box center [757, 178] width 307 height 29
type input "NOVAL"
type input "MANDALA"
click at [694, 291] on select "Please Select C-Level (CRO, CSO, etc) Senior Leadership (VP of Sales, VP of Ena…" at bounding box center [757, 297] width 307 height 29
click at [604, 283] on select "Please Select C-Level (CRO, CSO, etc) Senior Leadership (VP of Sales, VP of Ena…" at bounding box center [757, 297] width 307 height 29
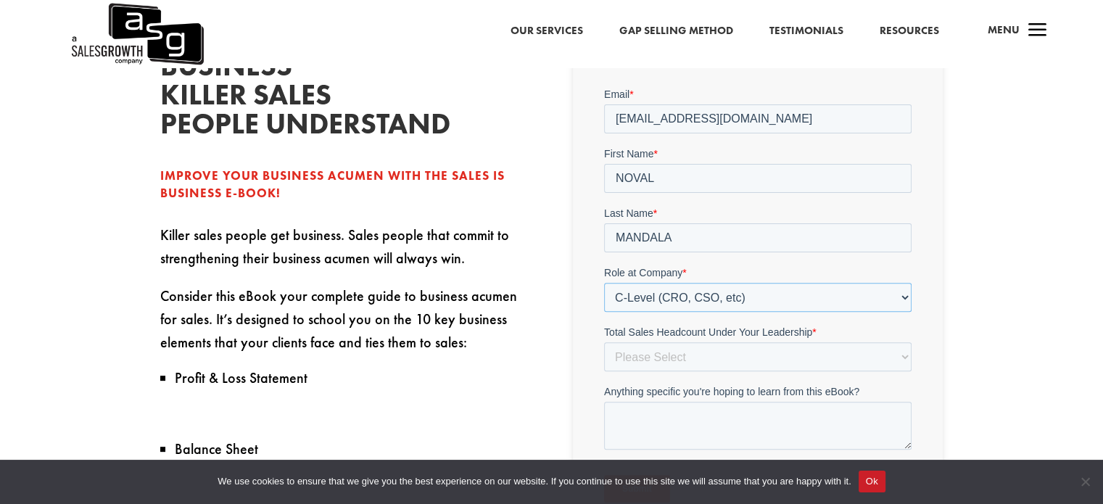
click at [687, 306] on select "Please Select C-Level (CRO, CSO, etc) Senior Leadership (VP of Sales, VP of Ena…" at bounding box center [757, 297] width 307 height 29
select select "Individual Contributor (AE, SDR, CSM, etc)"
click at [604, 283] on select "Please Select C-Level (CRO, CSO, etc) Senior Leadership (VP of Sales, VP of Ena…" at bounding box center [757, 297] width 307 height 29
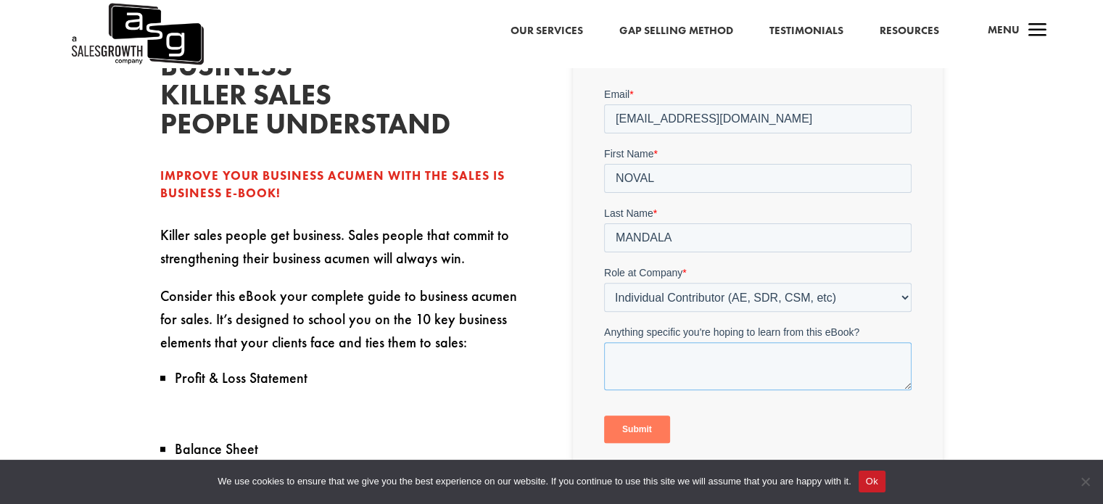
click at [660, 358] on textarea "Anything specific you're hoping to learn from this eBook?" at bounding box center [757, 366] width 307 height 48
type textarea "D"
type textarea "Deeping"
type textarea "Getting deep on sales"
click at [639, 422] on input "Submit" at bounding box center [637, 429] width 66 height 28
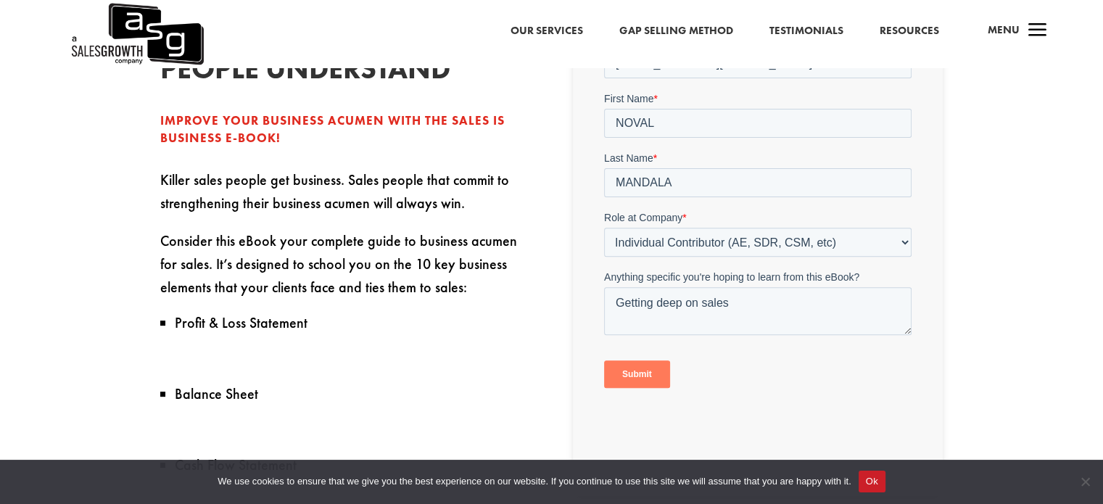
scroll to position [580, 0]
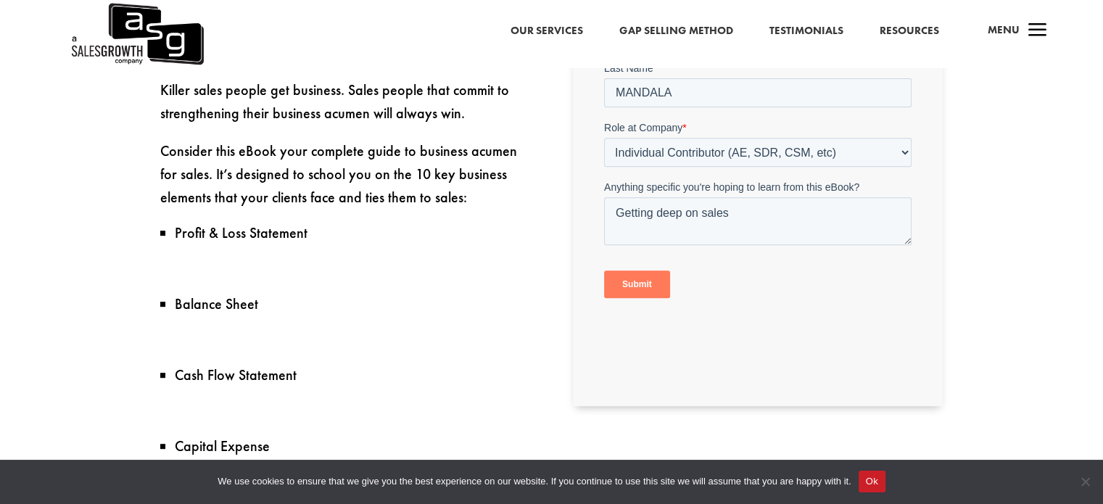
click at [654, 285] on input "Submit" at bounding box center [637, 285] width 66 height 28
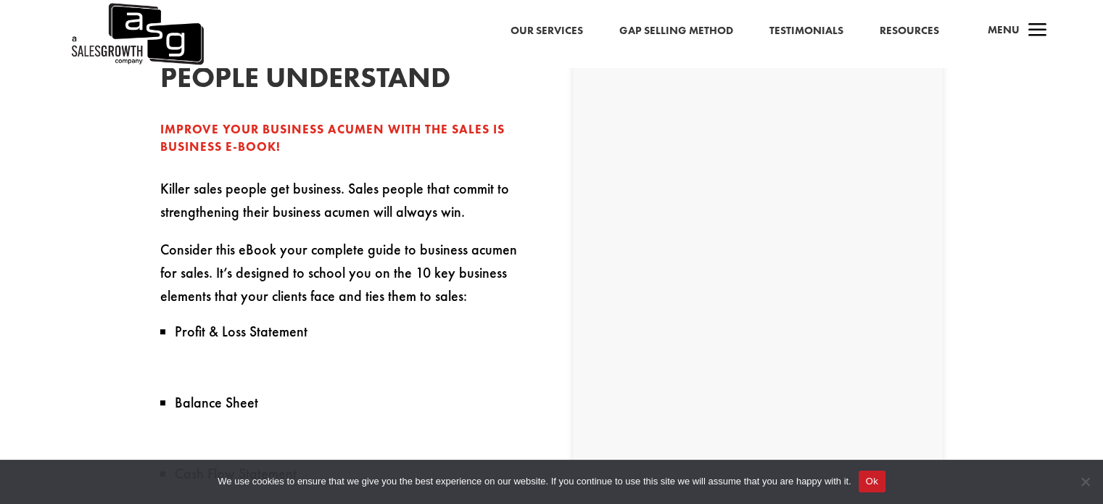
scroll to position [290, 0]
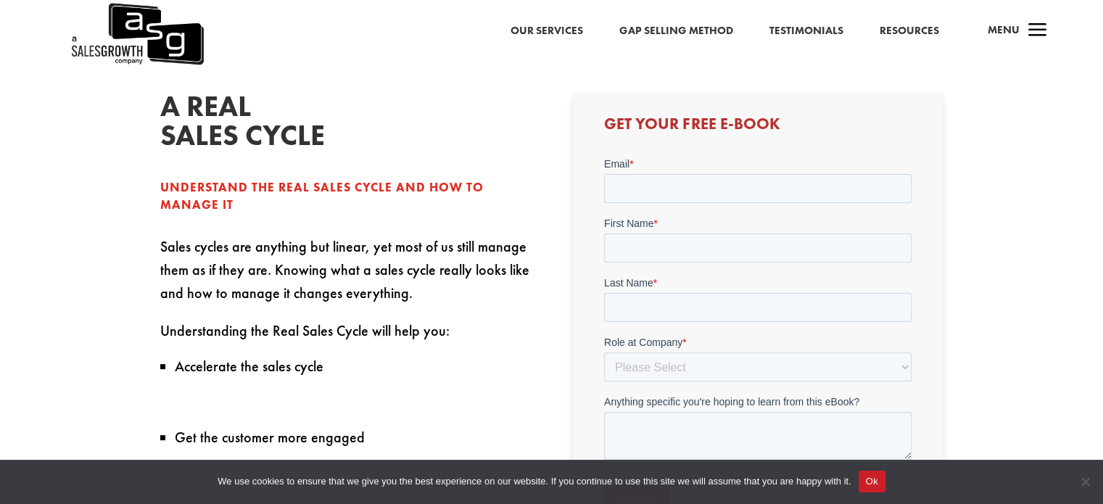
scroll to position [362, 0]
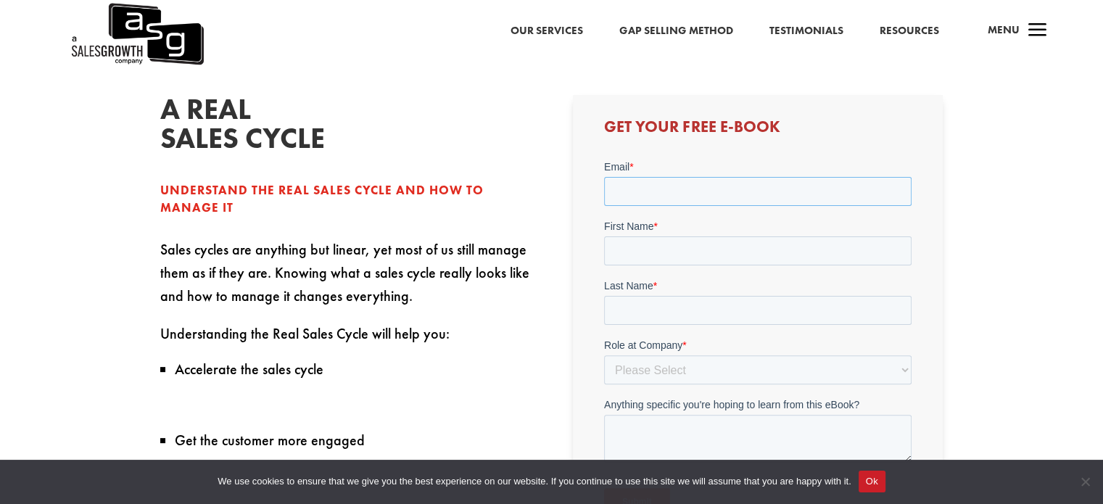
click at [679, 199] on input "Email *" at bounding box center [757, 191] width 307 height 29
click at [643, 196] on input "Email *" at bounding box center [757, 191] width 307 height 29
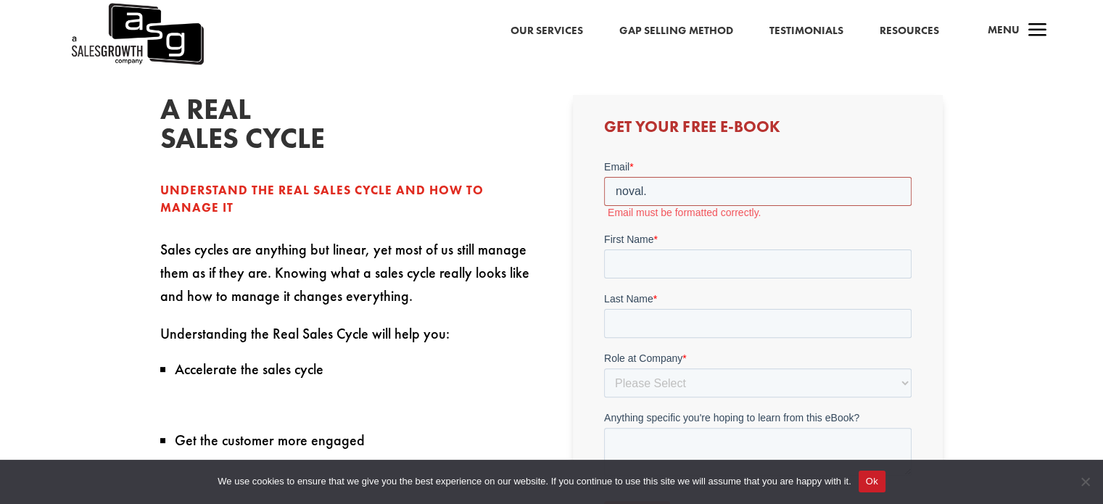
type input "[EMAIL_ADDRESS][DOMAIN_NAME]"
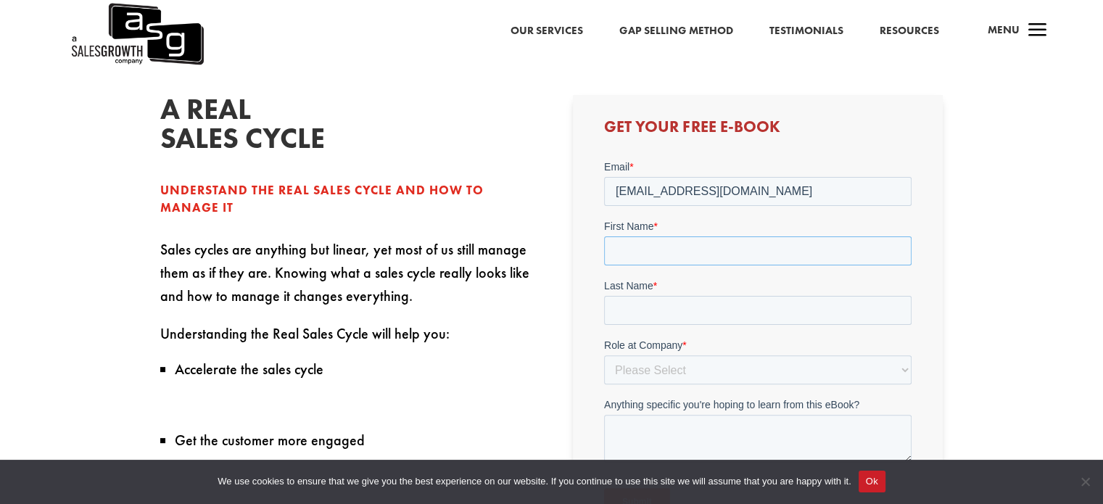
click at [697, 254] on input "First Name *" at bounding box center [757, 250] width 307 height 29
type input "NOVAL"
type input "MANDALA"
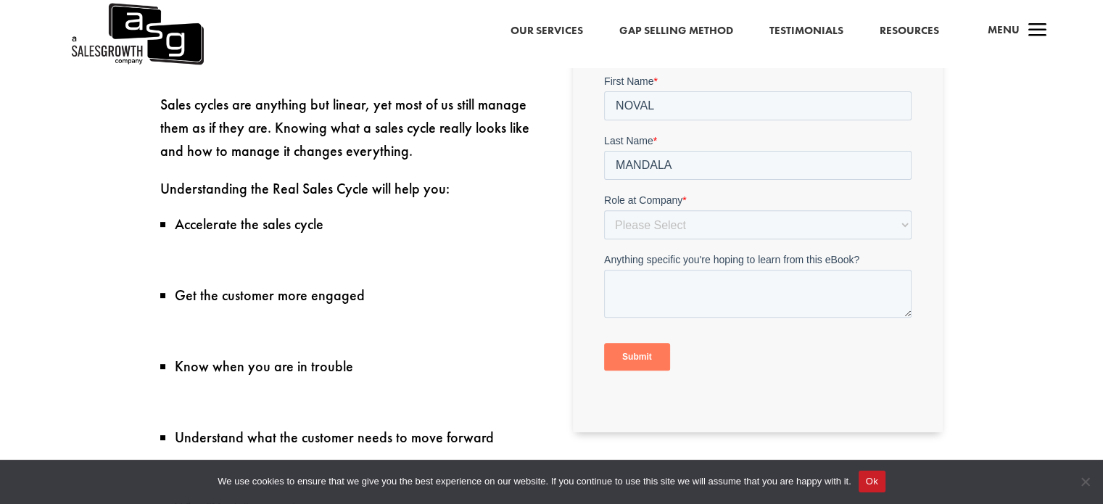
click at [697, 193] on label "Role at Company *" at bounding box center [757, 200] width 307 height 14
click at [697, 210] on select "Please Select C-Level (CRO, CSO, etc) Senior Leadership (VP of Sales, VP of Ena…" at bounding box center [757, 224] width 307 height 29
click at [698, 210] on select "Please Select C-Level (CRO, CSO, etc) Senior Leadership (VP of Sales, VP of Ena…" at bounding box center [757, 224] width 307 height 29
click at [604, 210] on select "Please Select C-Level (CRO, CSO, etc) Senior Leadership (VP of Sales, VP of Ena…" at bounding box center [757, 224] width 307 height 29
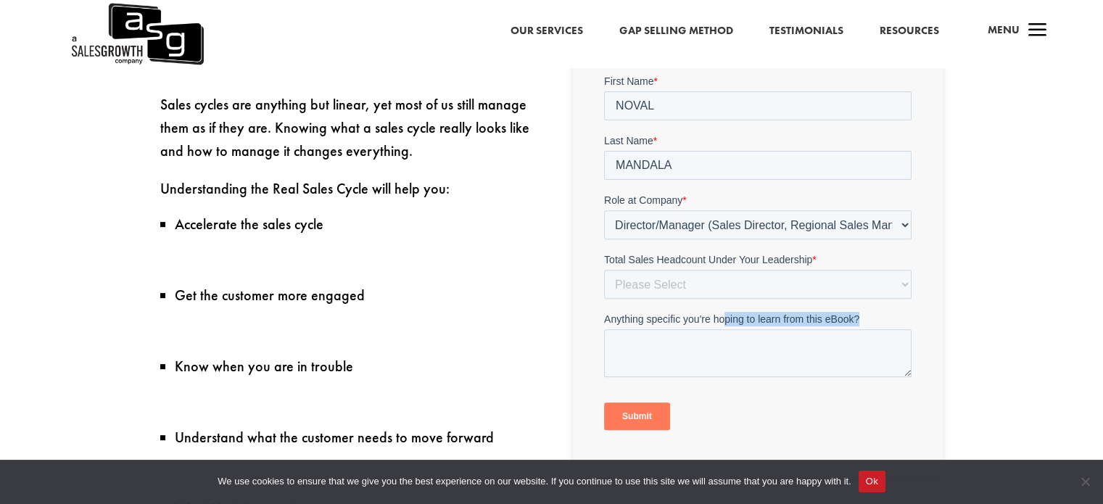
drag, startPoint x: 721, startPoint y: 315, endPoint x: 723, endPoint y: 328, distance: 13.1
click at [723, 328] on div "Anything specific you're hoping to learn from this eBook?" at bounding box center [757, 344] width 307 height 65
click at [710, 231] on select "Please Select C-Level (CRO, CSO, etc) Senior Leadership (VP of Sales, VP of Ena…" at bounding box center [757, 224] width 307 height 29
select select "Individual Contributor (AE, SDR, CSM, etc)"
click at [604, 210] on select "Please Select C-Level (CRO, CSO, etc) Senior Leadership (VP of Sales, VP of Ena…" at bounding box center [757, 224] width 307 height 29
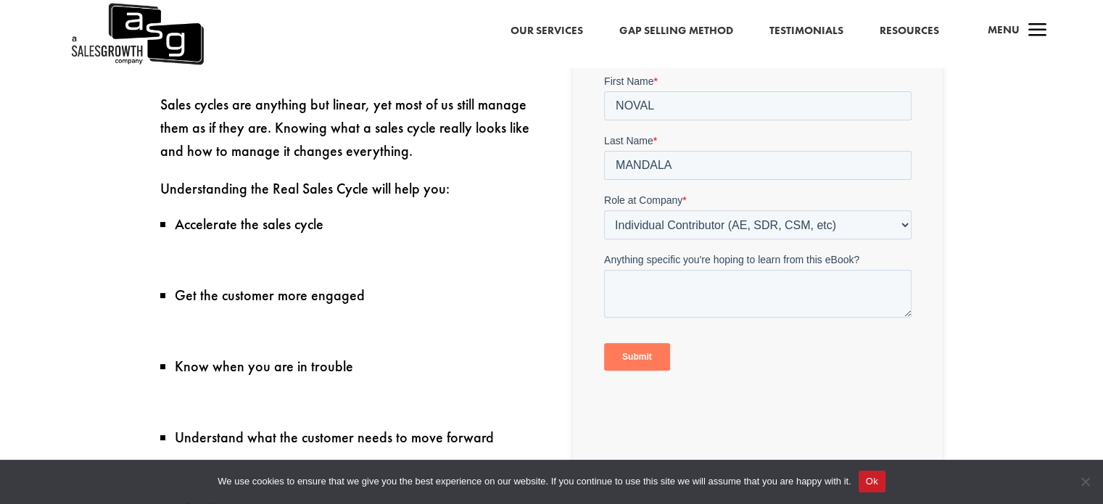
click at [706, 327] on form "Email * noval.mandala@halloindonesiateknologi.co.id First Name * NOVAL Last Nam…" at bounding box center [757, 198] width 307 height 368
click at [699, 303] on textarea "Anything specific you're hoping to learn from this eBook?" at bounding box center [757, 294] width 307 height 48
type textarea "get more knowledge"
click at [645, 352] on input "Submit" at bounding box center [637, 357] width 66 height 28
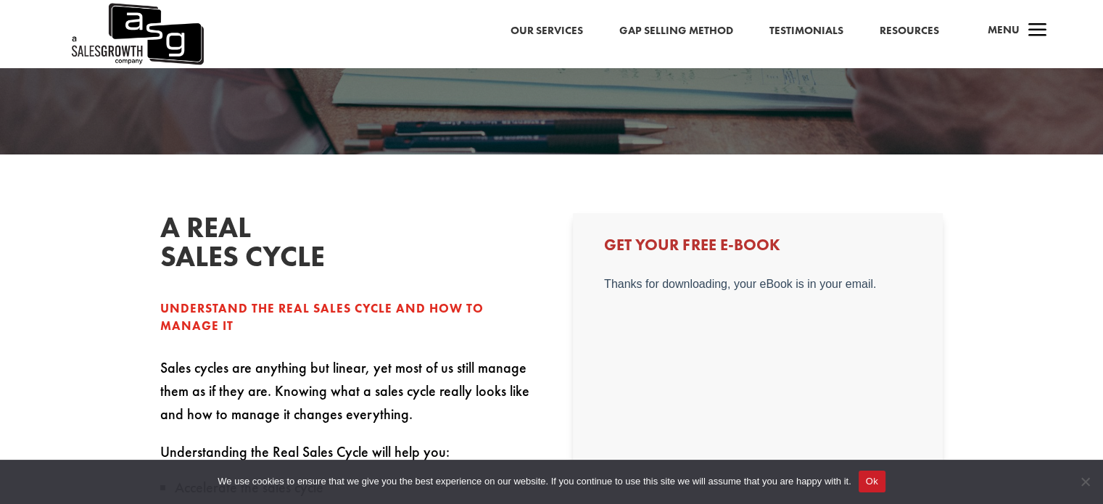
scroll to position [217, 0]
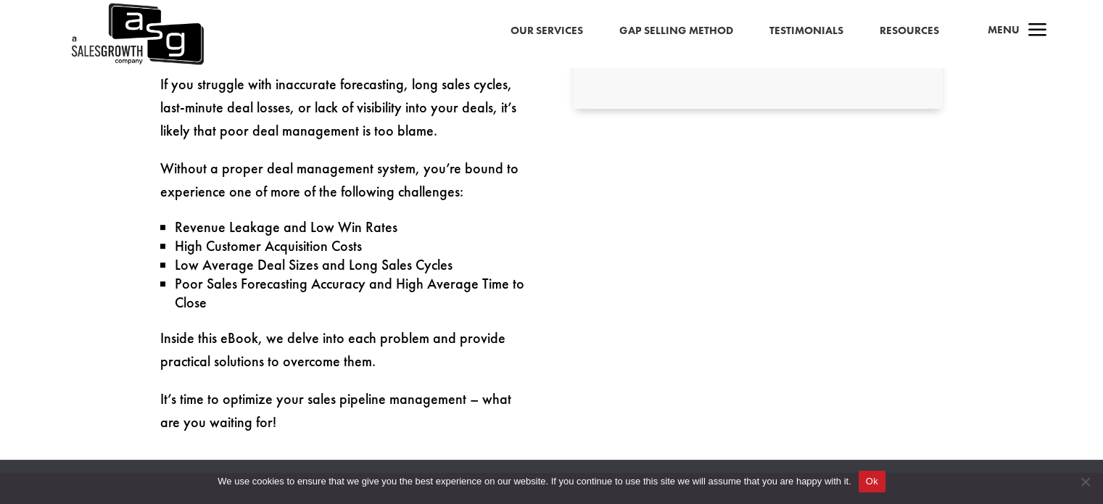
scroll to position [797, 0]
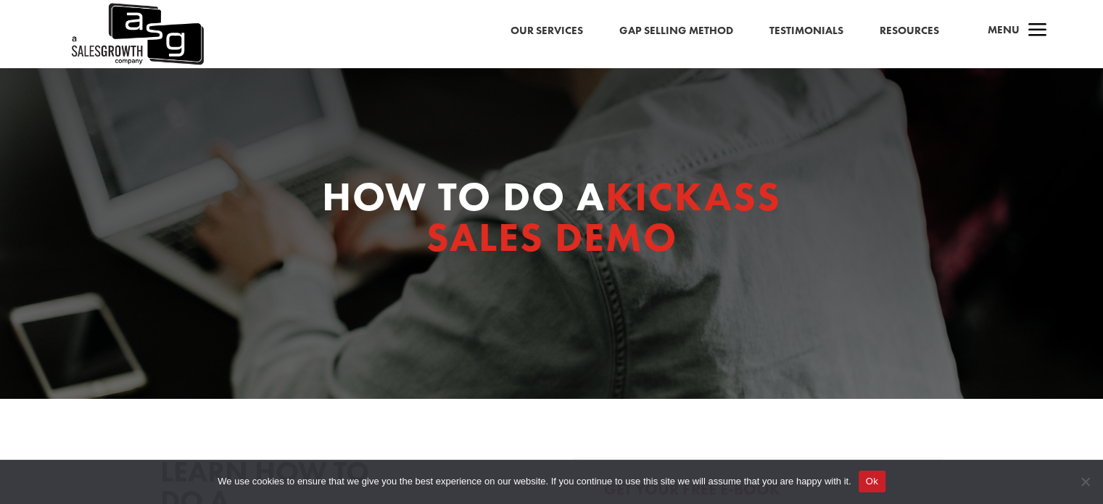
select select "Individual Contributor (AE, SDR, CSM, etc)"
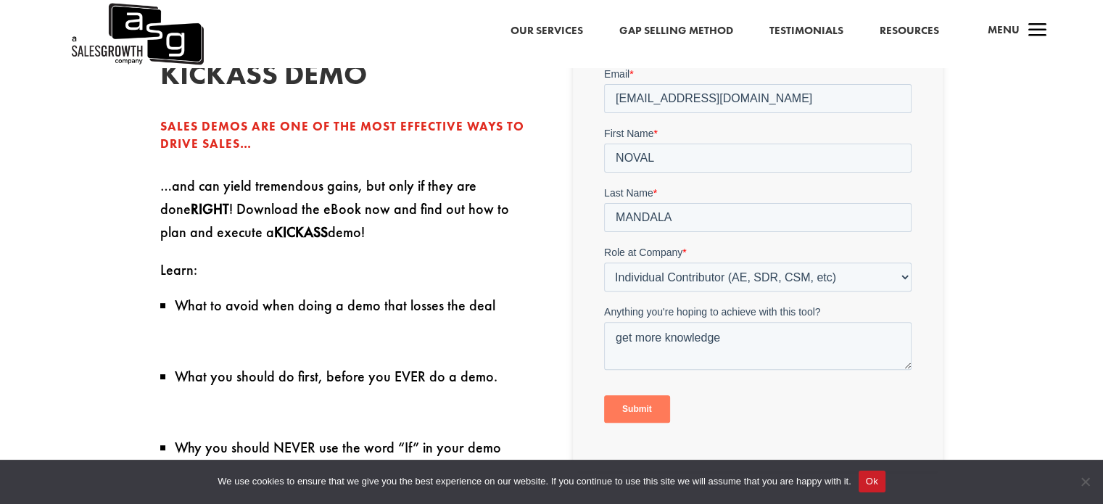
scroll to position [435, 0]
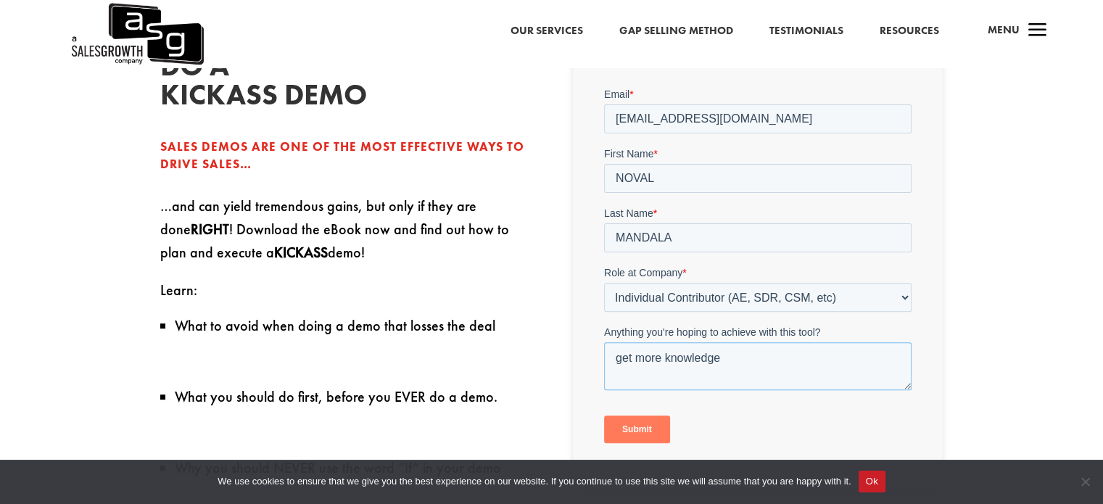
click at [697, 366] on textarea "get more knowledge" at bounding box center [757, 366] width 307 height 48
click at [634, 437] on input "Submit" at bounding box center [637, 429] width 66 height 28
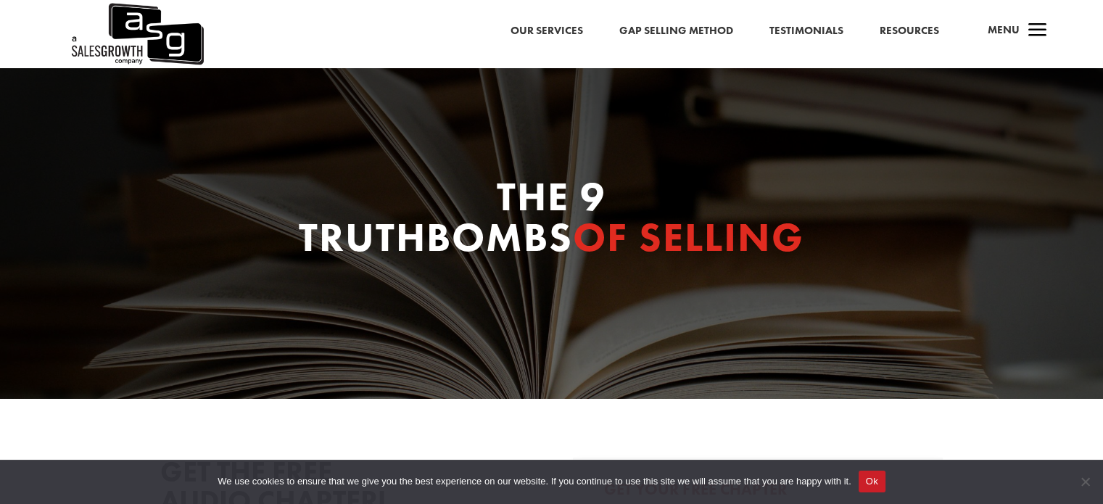
select select "Individual Contributor (AE, SDR, CSM, etc)"
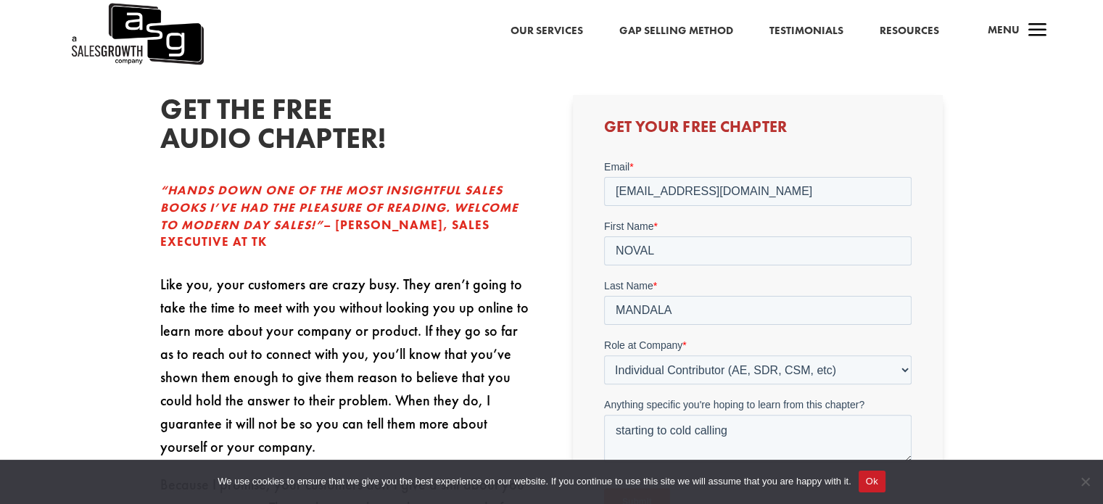
scroll to position [290, 0]
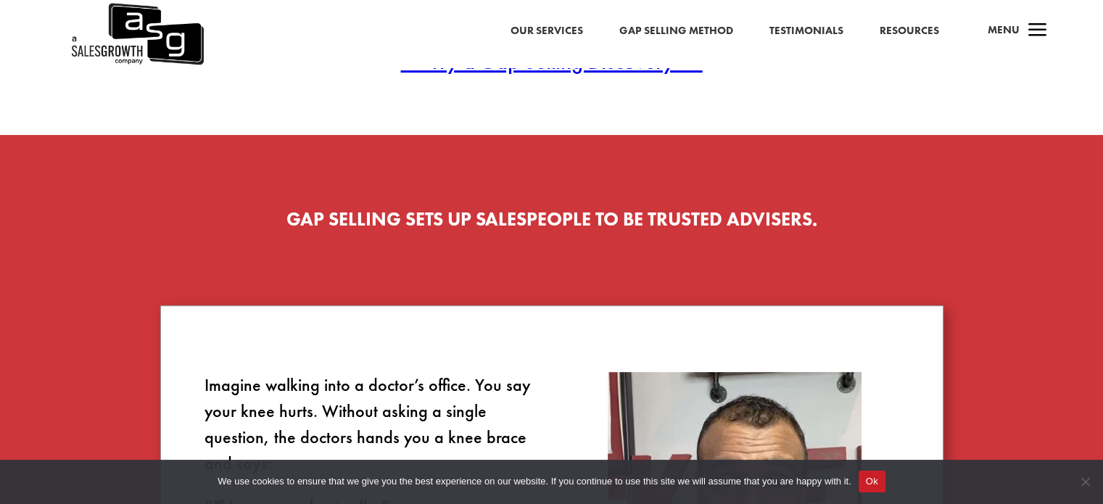
scroll to position [580, 0]
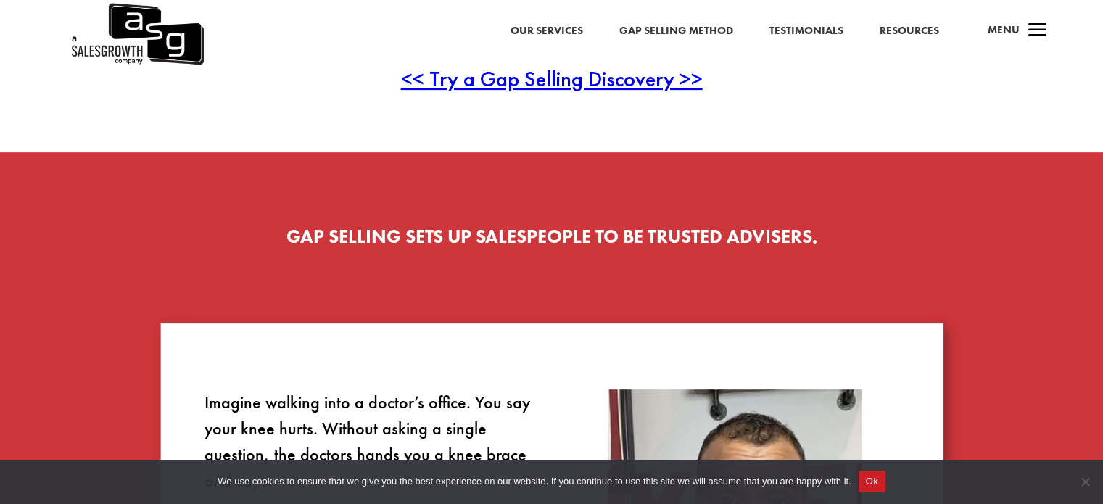
click at [416, 217] on div "Gap Selling SETS UP SALESPEOPLE TO BE TRUSTED ADVISERS." at bounding box center [551, 239] width 783 height 65
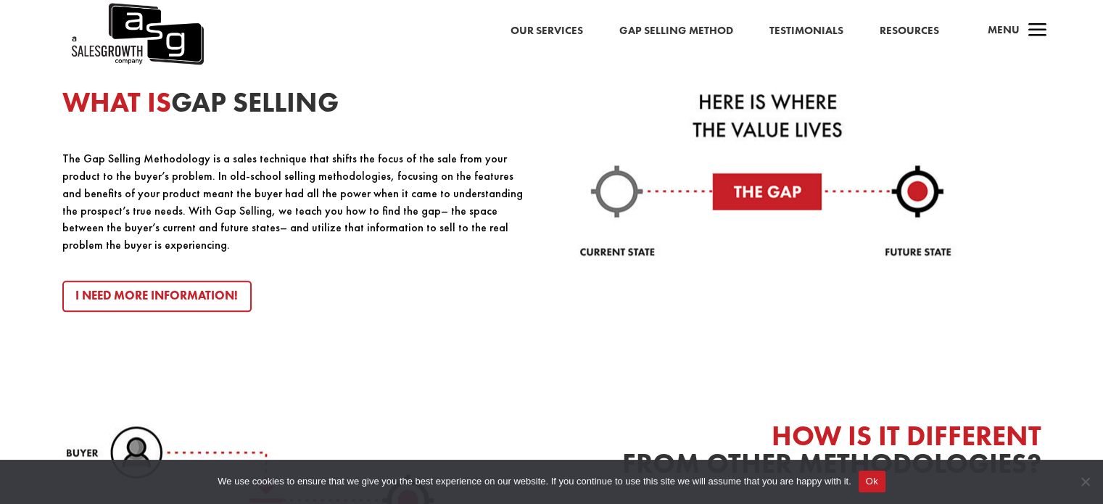
scroll to position [1595, 0]
